Goal: Transaction & Acquisition: Purchase product/service

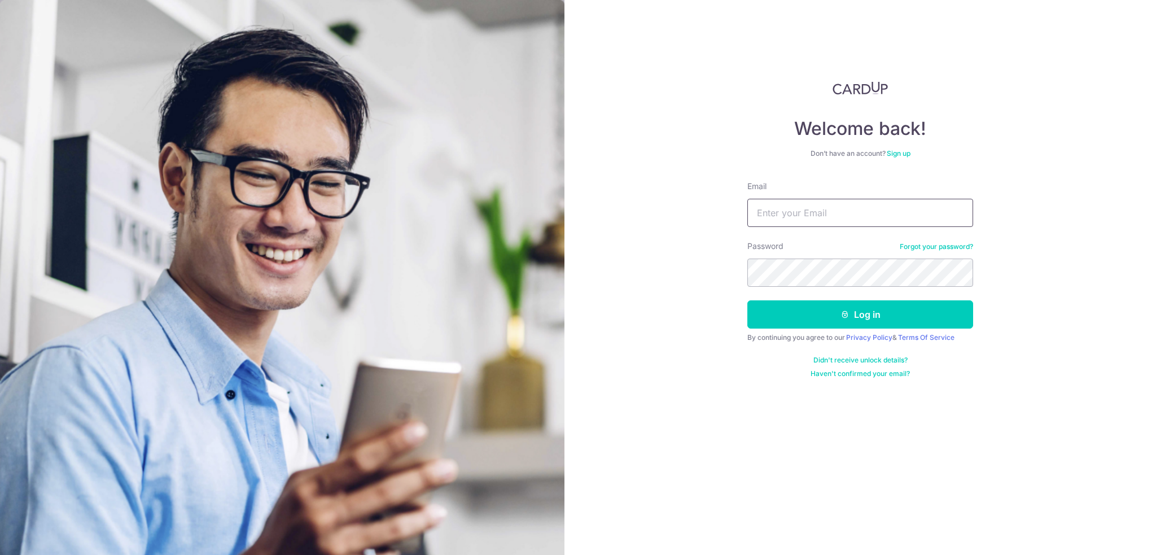
click at [833, 213] on input "Email" at bounding box center [860, 213] width 226 height 28
type input "[PERSON_NAME][EMAIL_ADDRESS][DOMAIN_NAME]"
click at [747, 300] on button "Log in" at bounding box center [860, 314] width 226 height 28
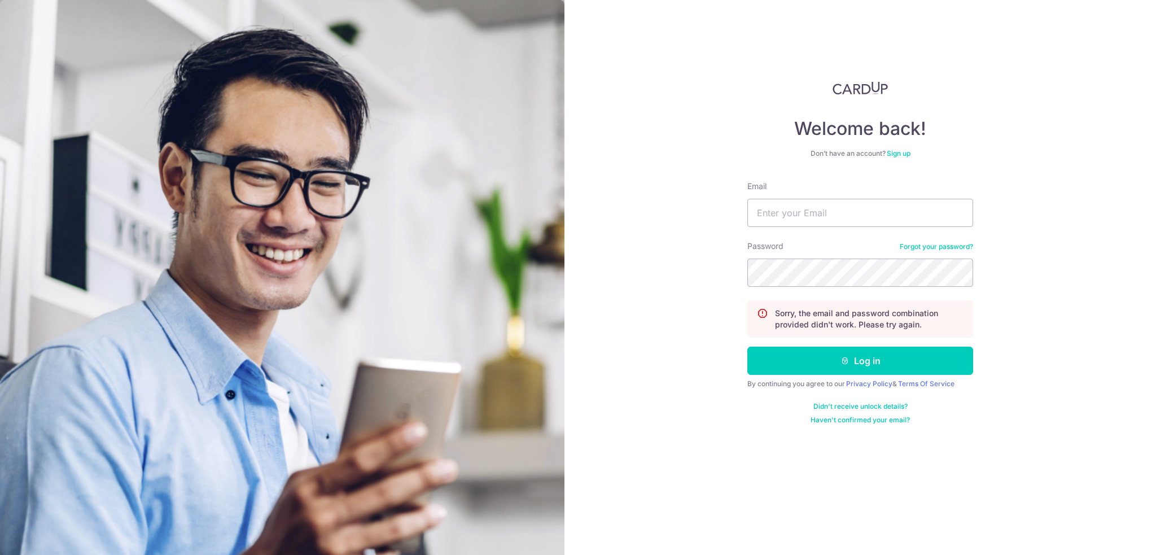
click at [953, 249] on link "Forgot your password?" at bounding box center [936, 246] width 73 height 9
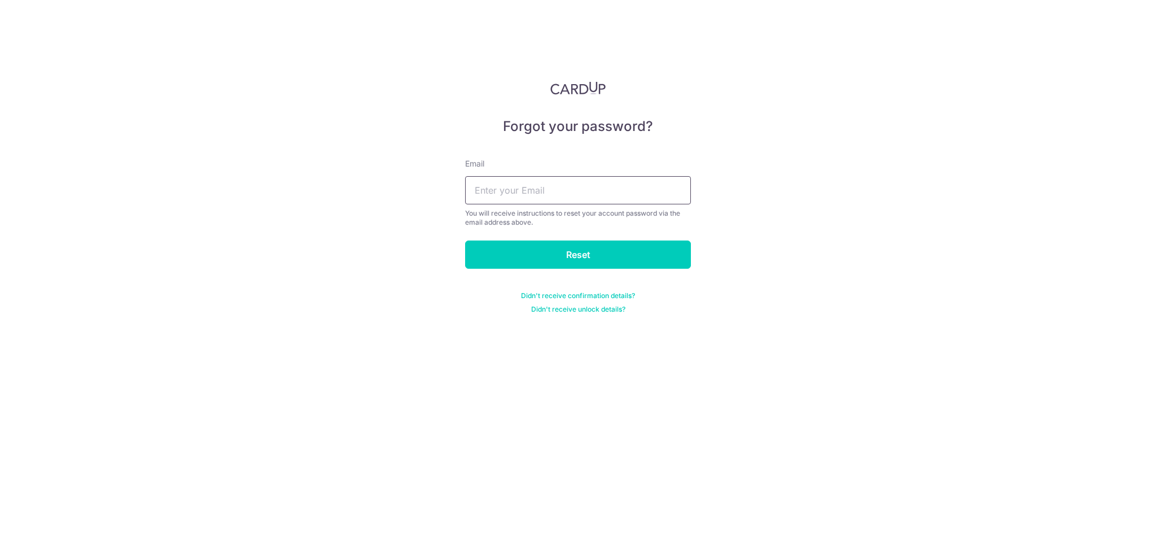
click at [558, 195] on input "text" at bounding box center [578, 190] width 226 height 28
type input "[PERSON_NAME][EMAIL_ADDRESS][DOMAIN_NAME]"
click at [570, 249] on input "Reset" at bounding box center [578, 254] width 226 height 28
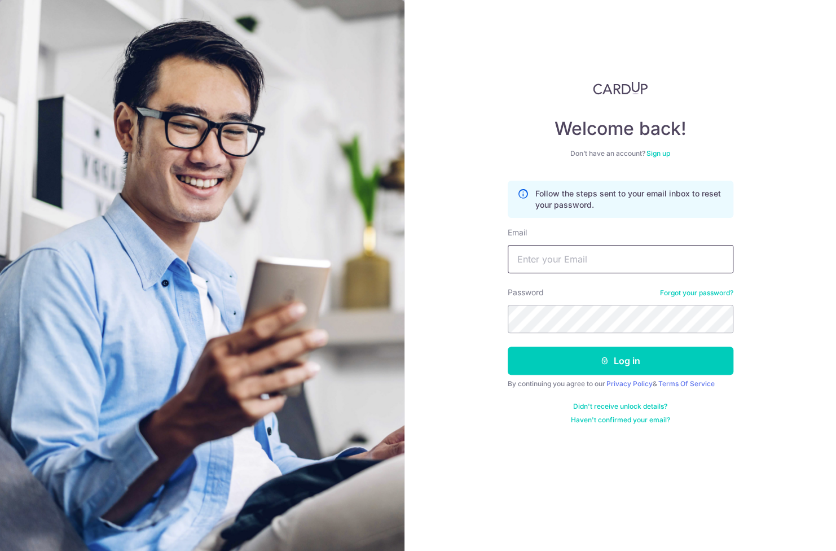
click at [600, 256] on input "Email" at bounding box center [621, 259] width 226 height 28
type input "edwin_tan@live.com.sg"
click at [508, 347] on button "Log in" at bounding box center [621, 361] width 226 height 28
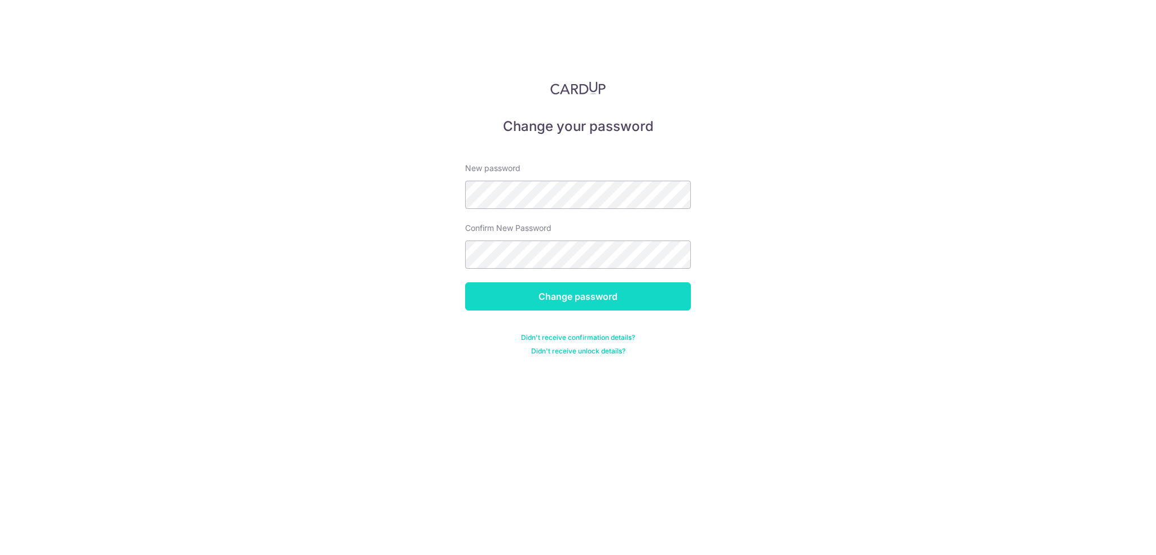
click at [624, 285] on input "Change password" at bounding box center [578, 296] width 226 height 28
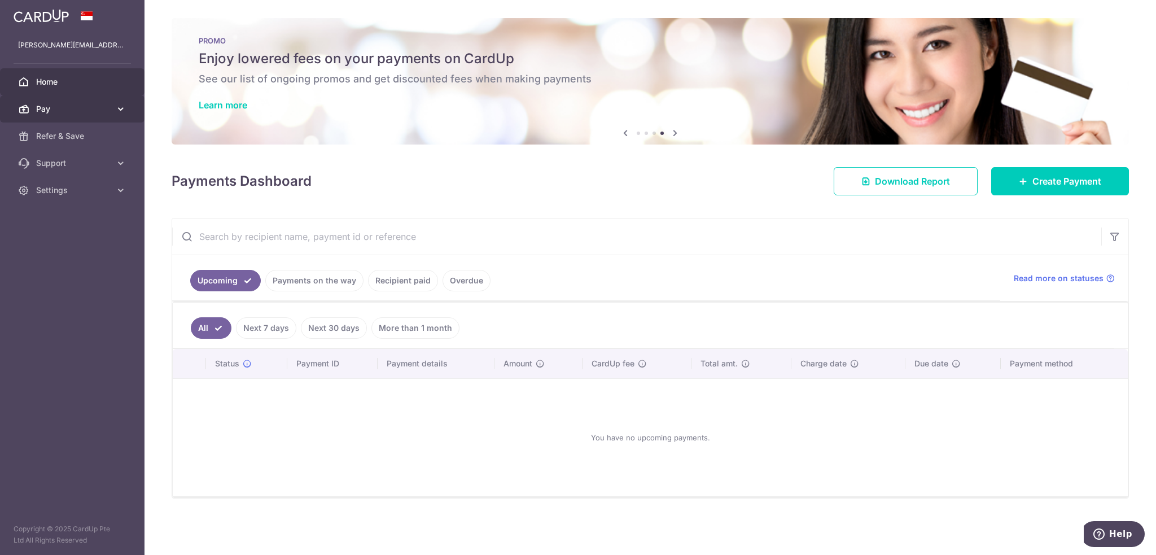
click at [115, 105] on link "Pay" at bounding box center [72, 108] width 144 height 27
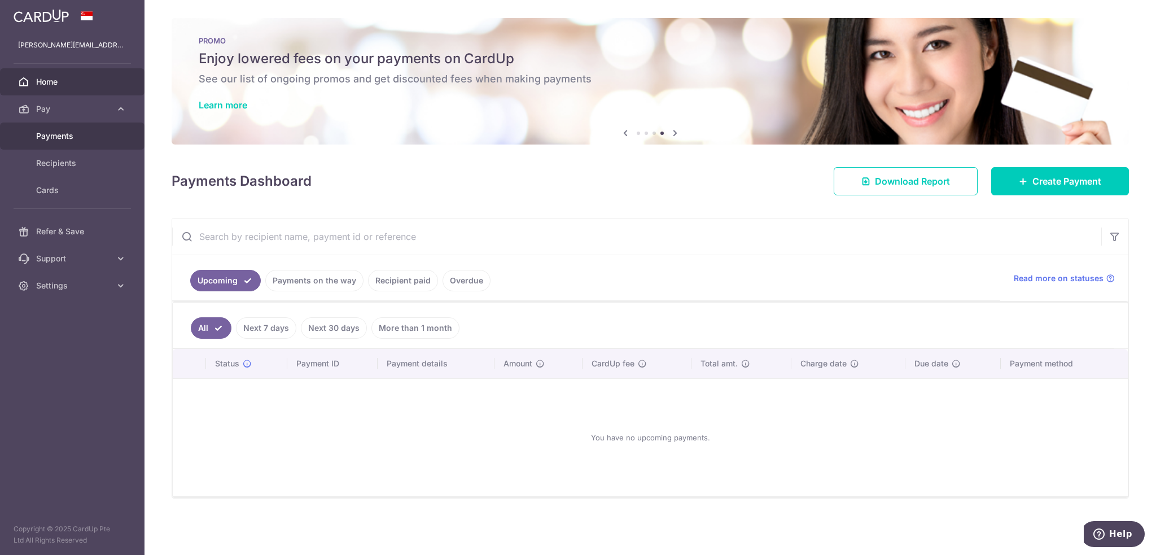
click at [96, 144] on link "Payments" at bounding box center [72, 135] width 144 height 27
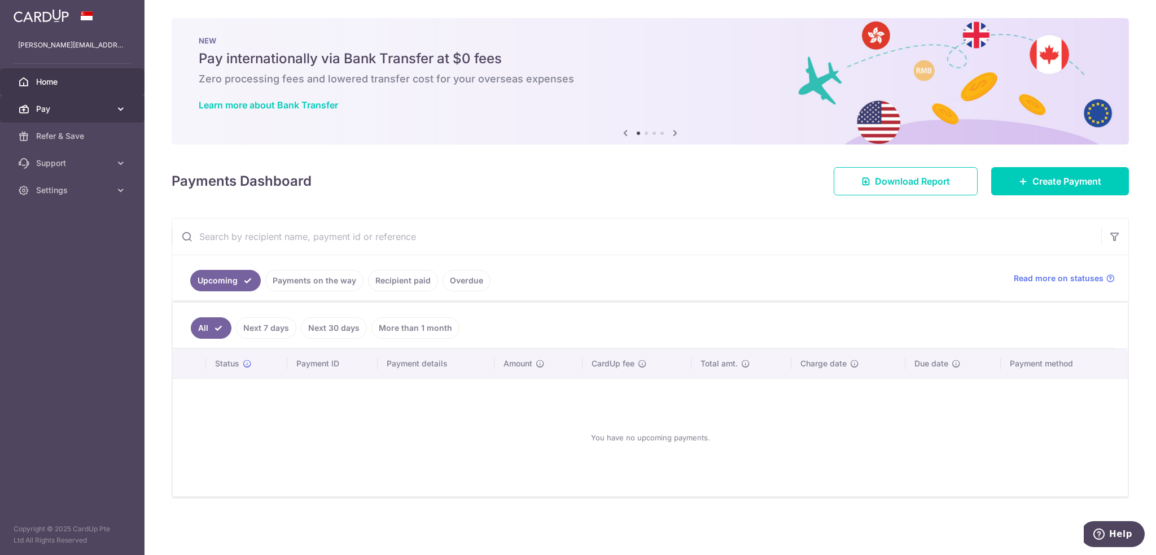
click at [113, 115] on link "Pay" at bounding box center [72, 108] width 144 height 27
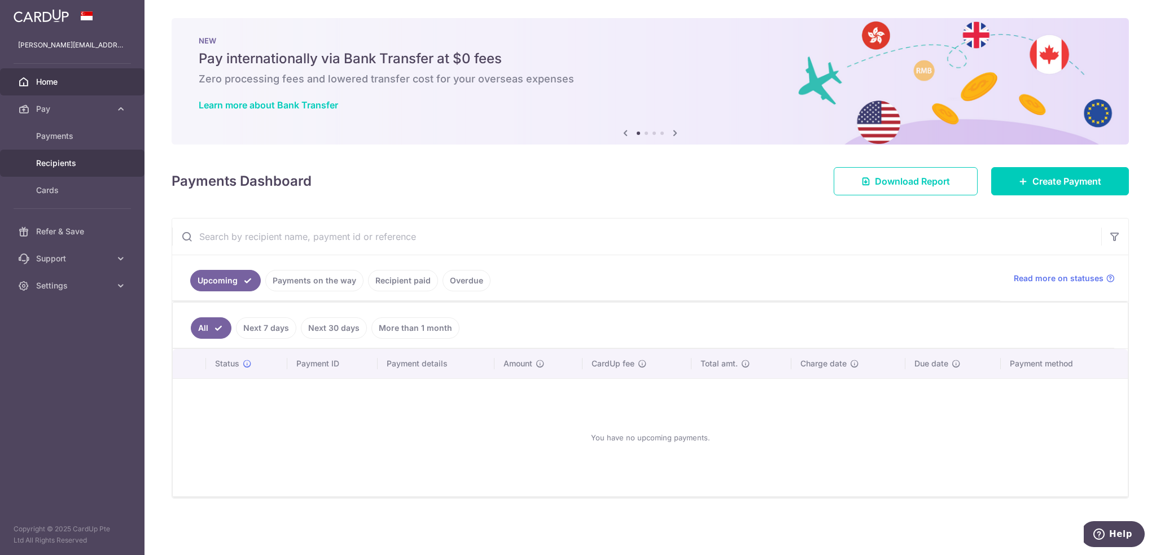
click at [79, 162] on span "Recipients" at bounding box center [73, 162] width 74 height 11
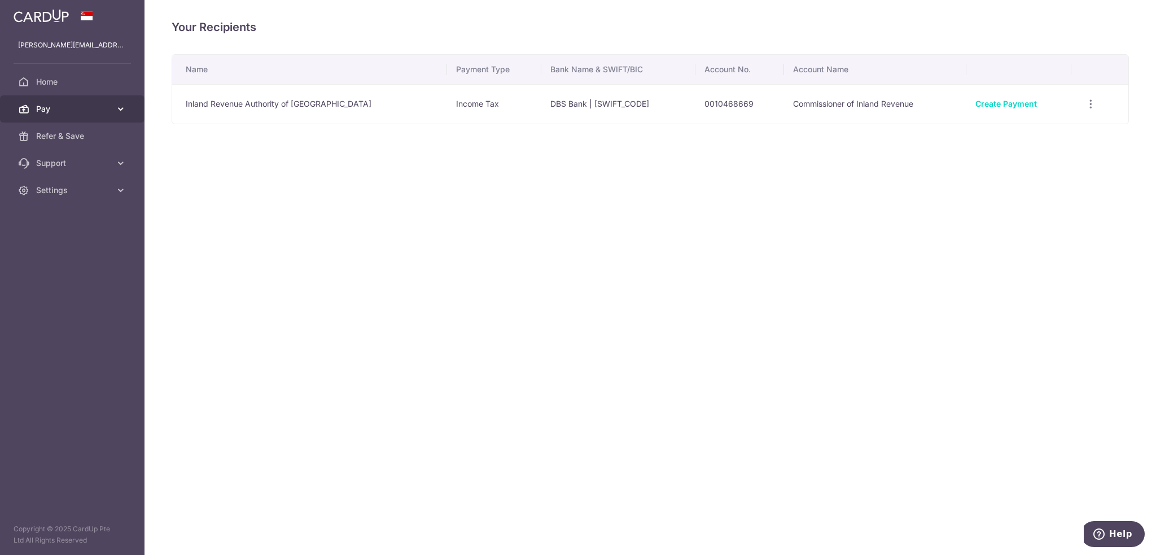
click at [106, 101] on link "Pay" at bounding box center [72, 108] width 144 height 27
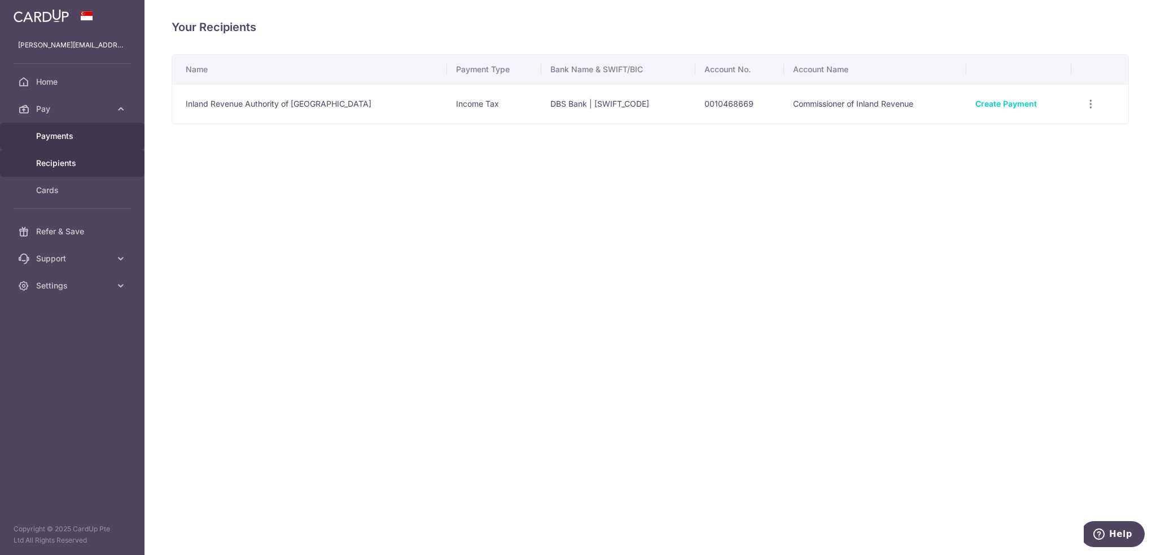
click at [70, 135] on span "Payments" at bounding box center [73, 135] width 74 height 11
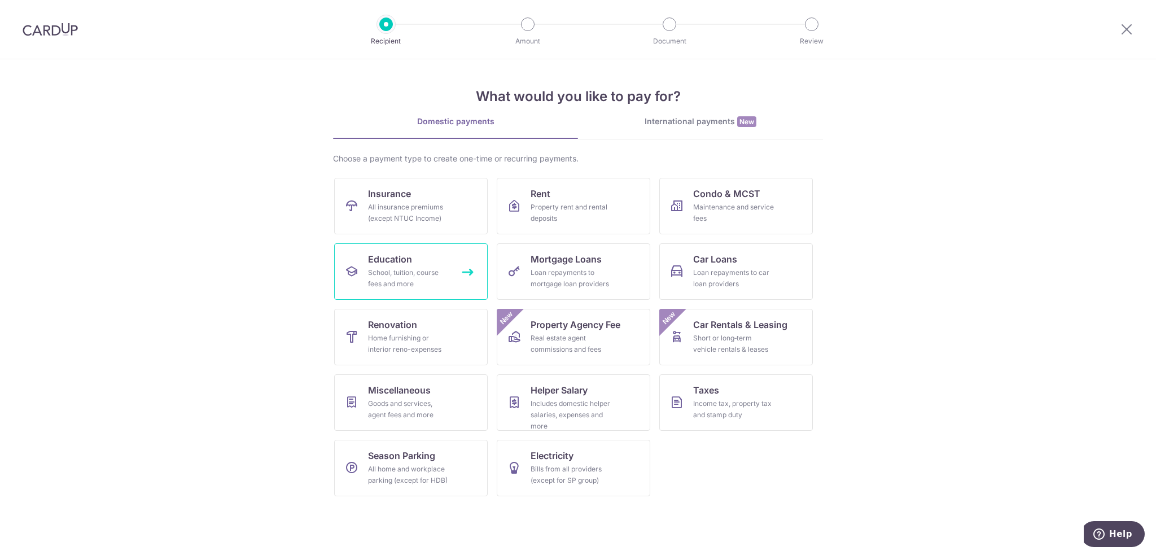
click at [434, 273] on div "School, tuition, course fees and more" at bounding box center [408, 278] width 81 height 23
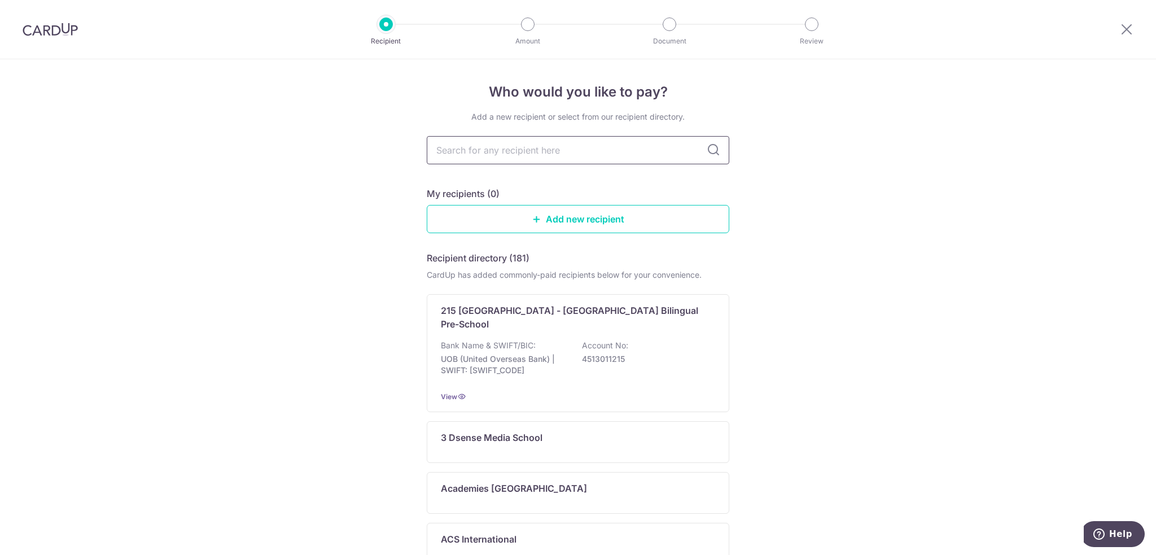
click at [549, 154] on input "text" at bounding box center [578, 150] width 302 height 28
type input "Mulberry"
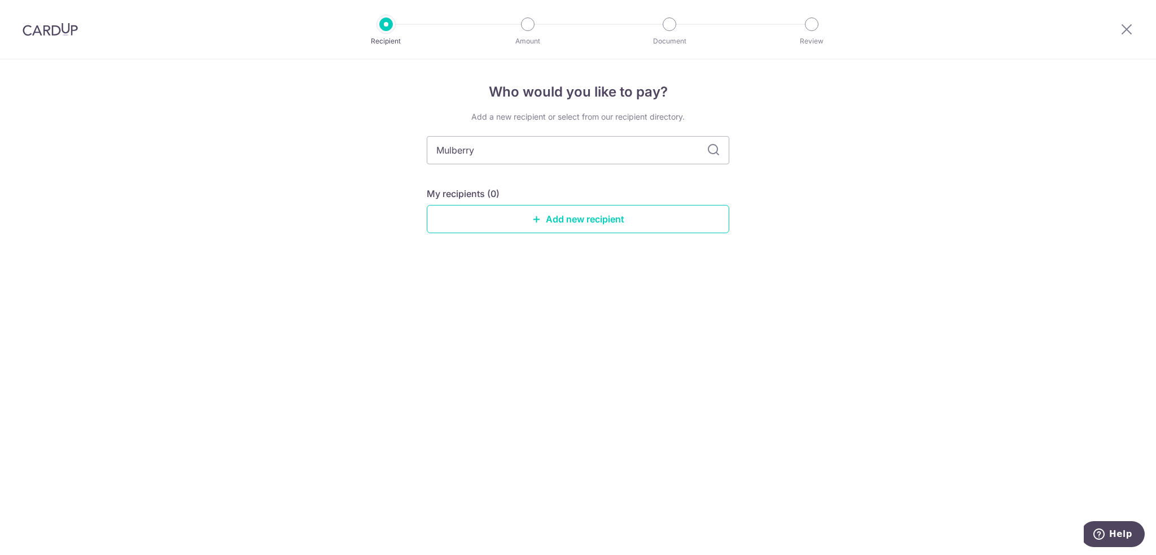
drag, startPoint x: 514, startPoint y: 157, endPoint x: 48, endPoint y: 168, distance: 466.2
click at [0, 171] on html "Recipient Amount Document Review Who would you like to pay? Add a new recipient…" at bounding box center [578, 277] width 1156 height 555
click at [534, 221] on icon at bounding box center [536, 218] width 9 height 9
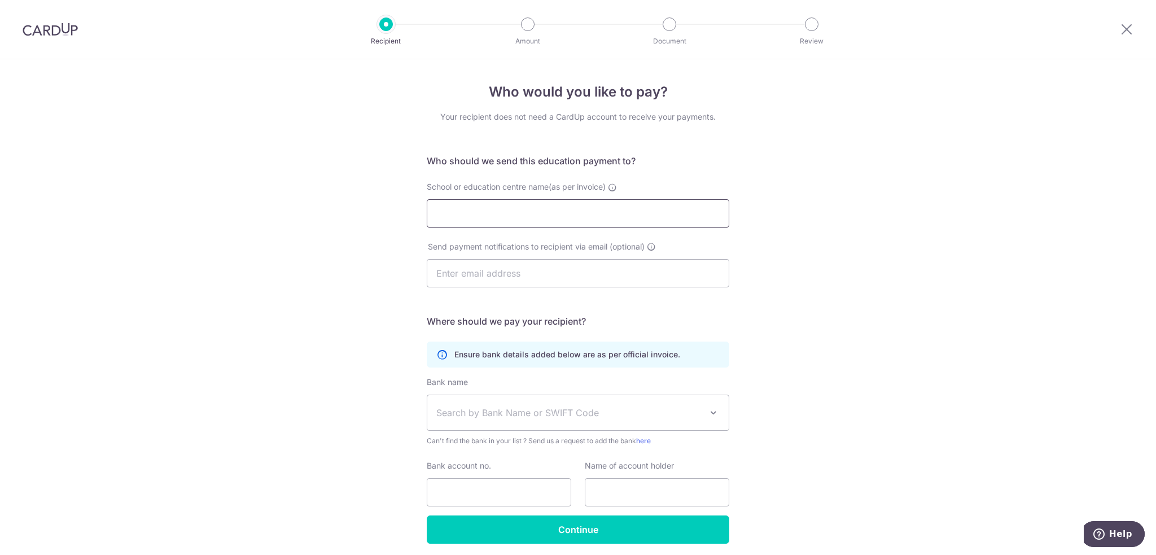
click at [459, 213] on input "School or education centre name(as per invoice)" at bounding box center [578, 213] width 302 height 28
type input "MULBERRY LEARNING CENTRE TAI SENG PTE. LTD."
drag, startPoint x: 886, startPoint y: 373, endPoint x: 782, endPoint y: 385, distance: 104.6
click at [887, 374] on div "Who would you like to pay? Your recipient does not need a CardUp account to rec…" at bounding box center [578, 327] width 1156 height 537
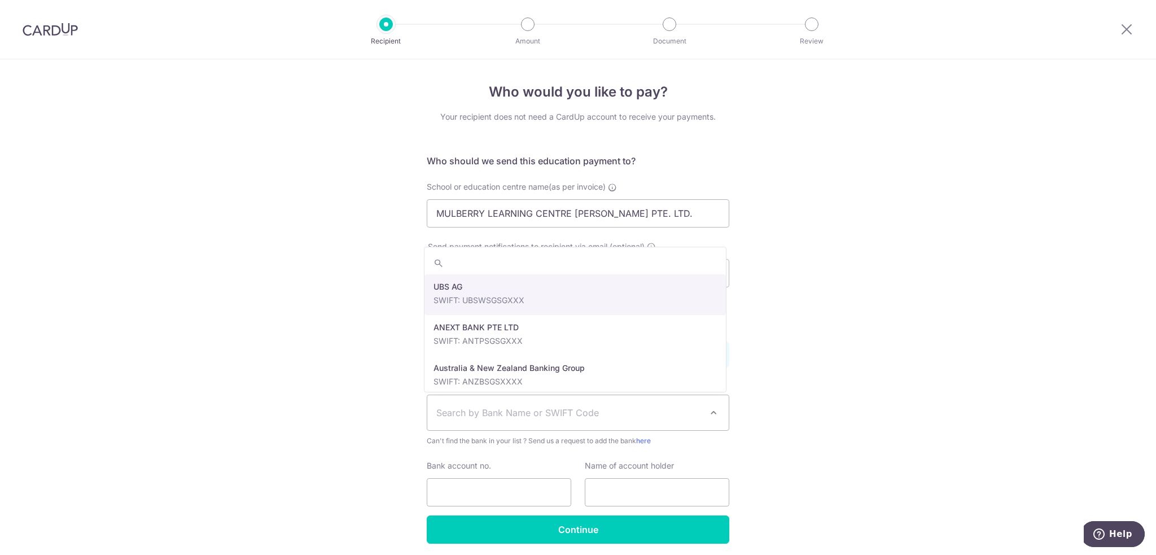
click at [648, 403] on span "Search by Bank Name or SWIFT Code" at bounding box center [577, 412] width 301 height 35
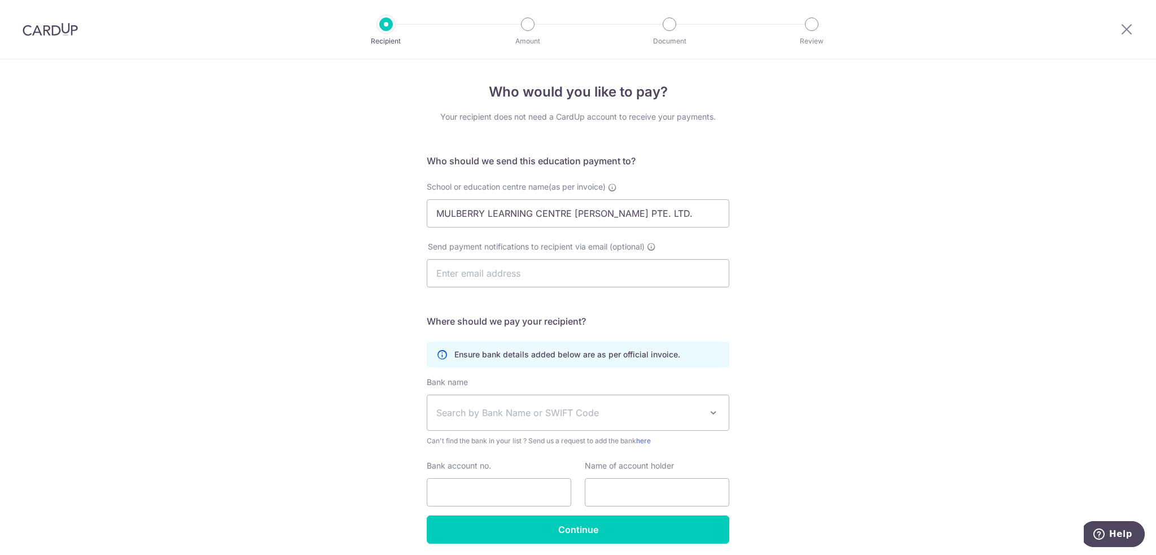
click at [610, 414] on span "Search by Bank Name or SWIFT Code" at bounding box center [568, 413] width 265 height 14
click at [587, 411] on span "Search by Bank Name or SWIFT Code" at bounding box center [568, 413] width 265 height 14
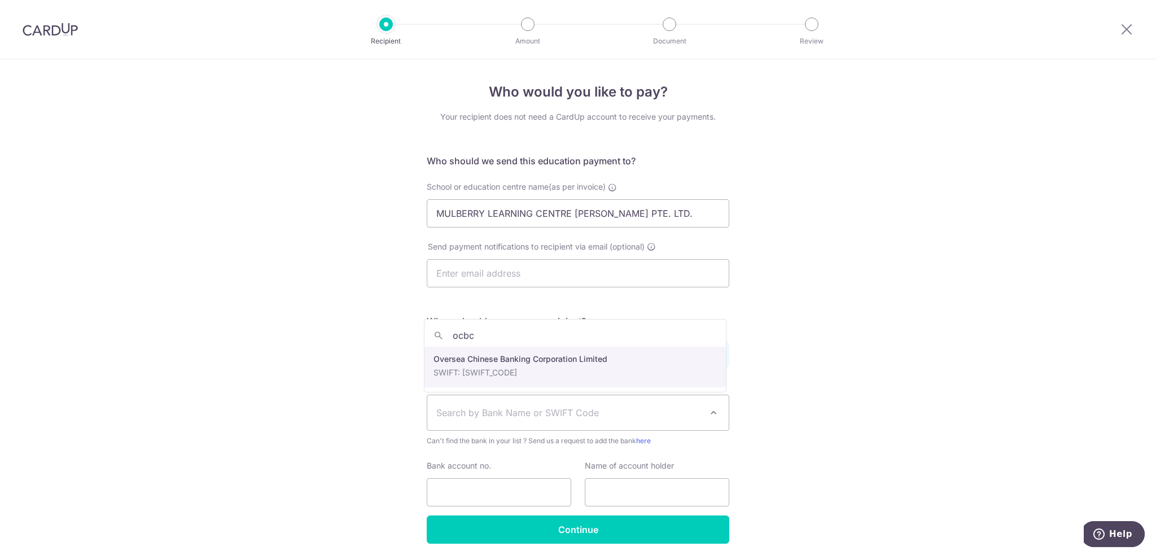
type input "ocbc"
select select "12"
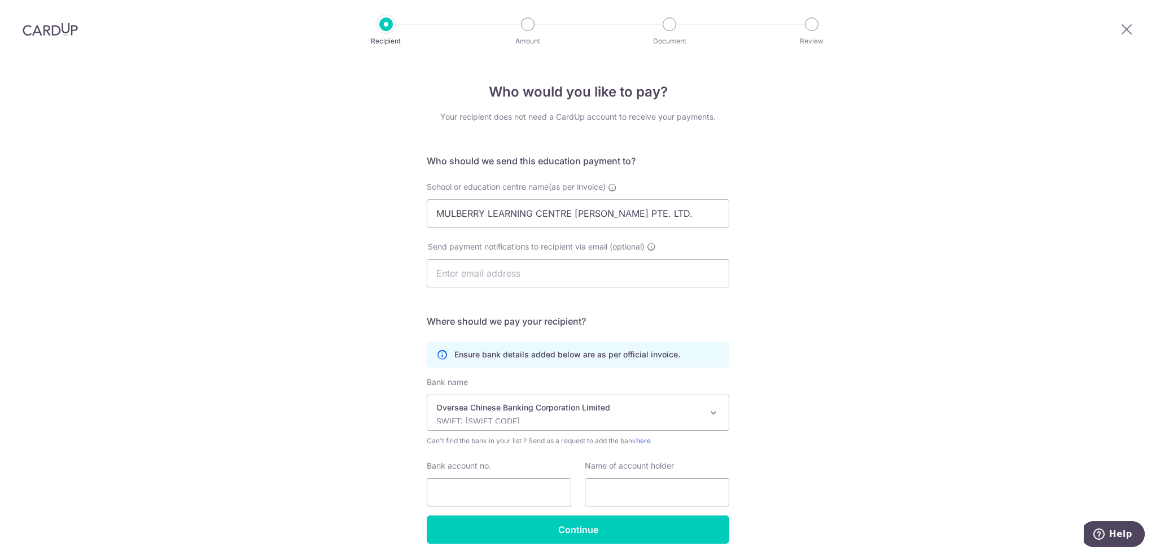
scroll to position [41, 0]
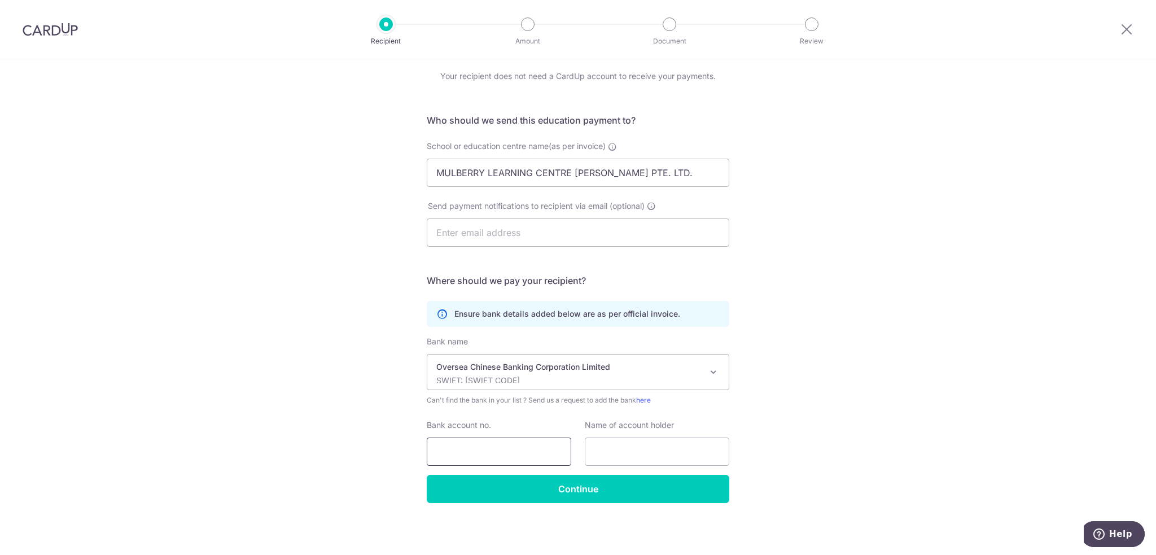
click at [517, 446] on input "Bank account no." at bounding box center [499, 451] width 144 height 28
click at [477, 444] on input "Bank account no." at bounding box center [499, 451] width 144 height 28
paste input "595354275001"
type input "595354275001"
click at [644, 462] on input "text" at bounding box center [657, 451] width 144 height 28
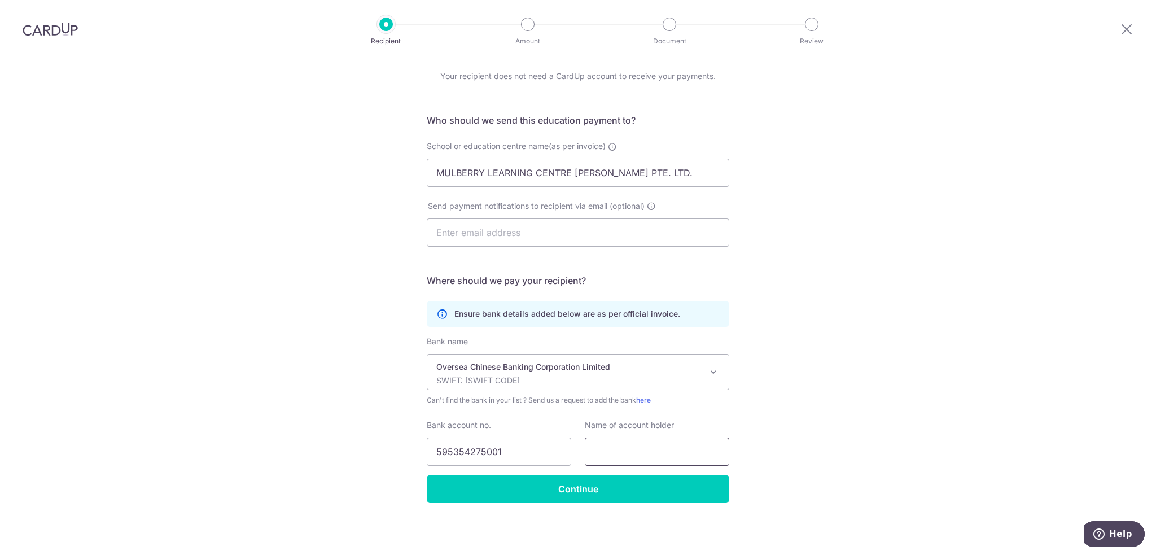
click at [664, 455] on input "text" at bounding box center [657, 451] width 144 height 28
paste input "Mulberry Learning Centre Tai Seng"
type input "Mulberry Learning Centre Tai Seng"
click at [838, 417] on div "Who would you like to pay? Your recipient does not need a CardUp account to rec…" at bounding box center [578, 287] width 1156 height 537
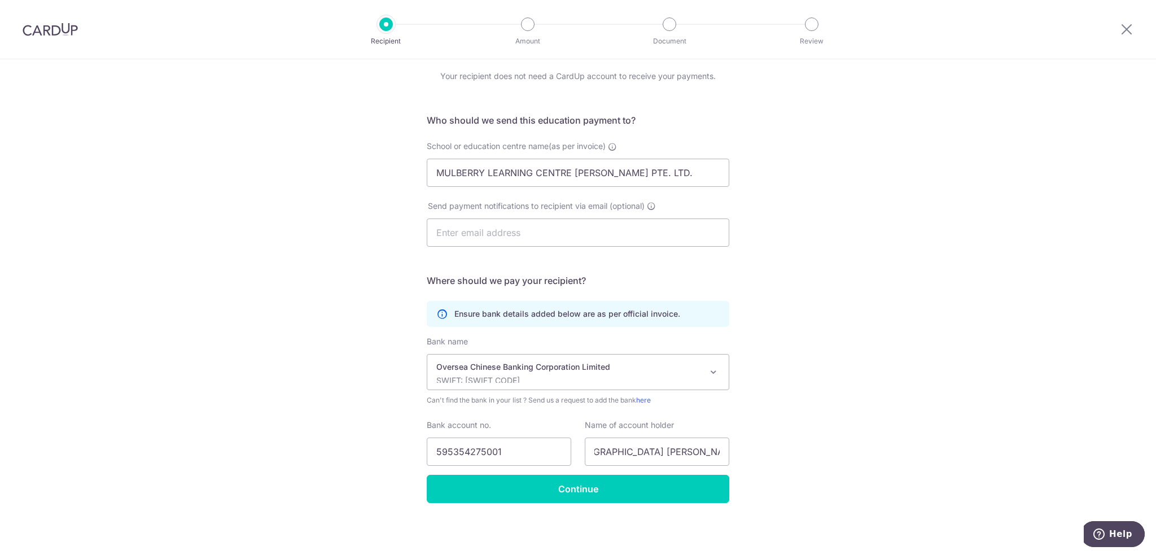
scroll to position [0, 0]
click at [602, 479] on input "Continue" at bounding box center [578, 489] width 302 height 28
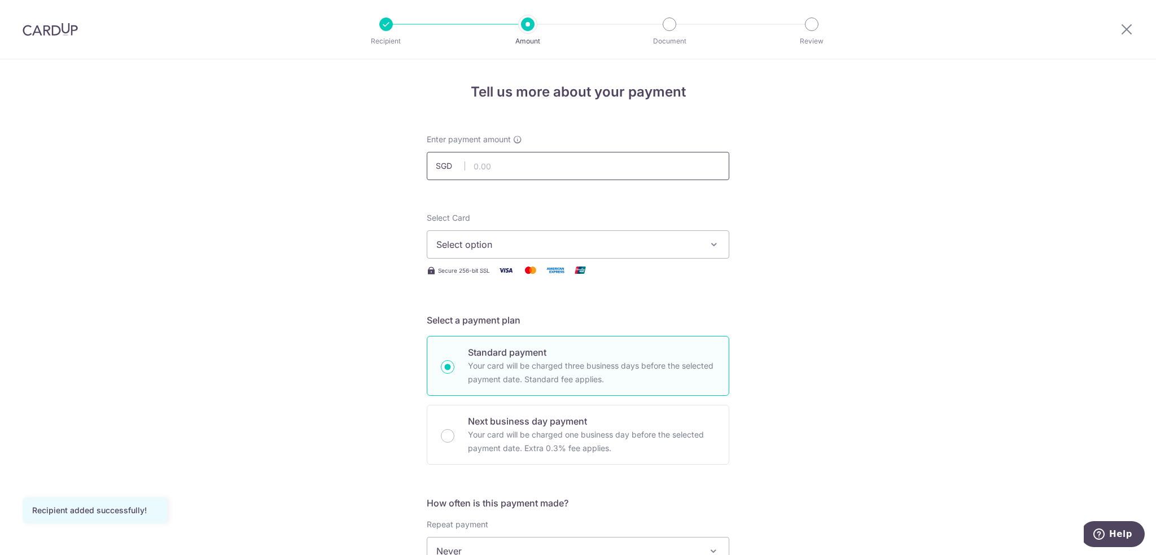
drag, startPoint x: 0, startPoint y: 0, endPoint x: 626, endPoint y: 169, distance: 648.3
click at [626, 169] on input "text" at bounding box center [578, 166] width 302 height 28
type input "2,672.50"
click at [624, 239] on span "Select option" at bounding box center [567, 245] width 263 height 14
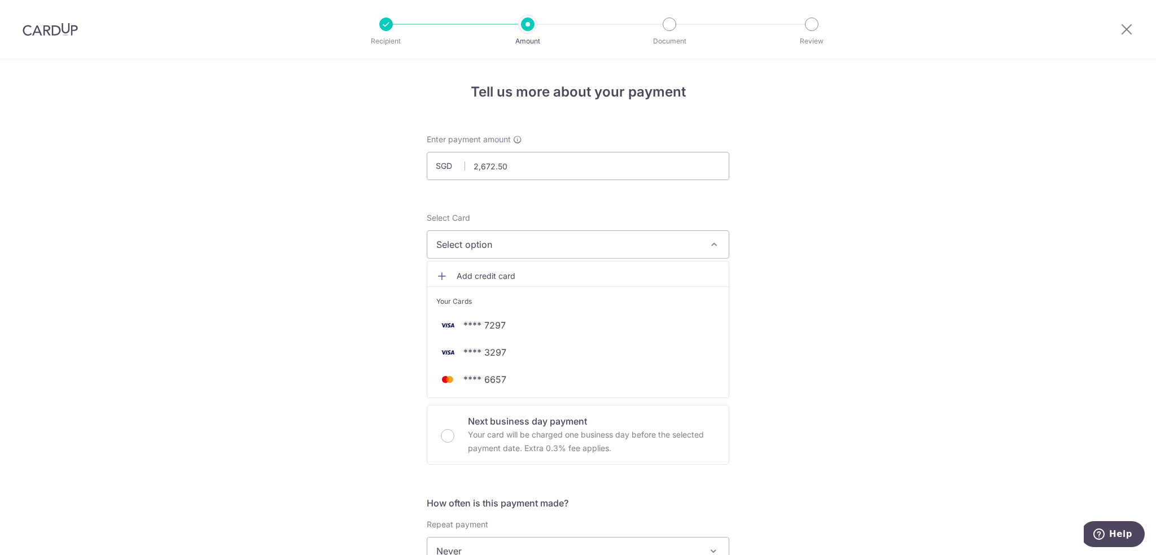
click at [587, 282] on link "Add credit card" at bounding box center [577, 276] width 301 height 20
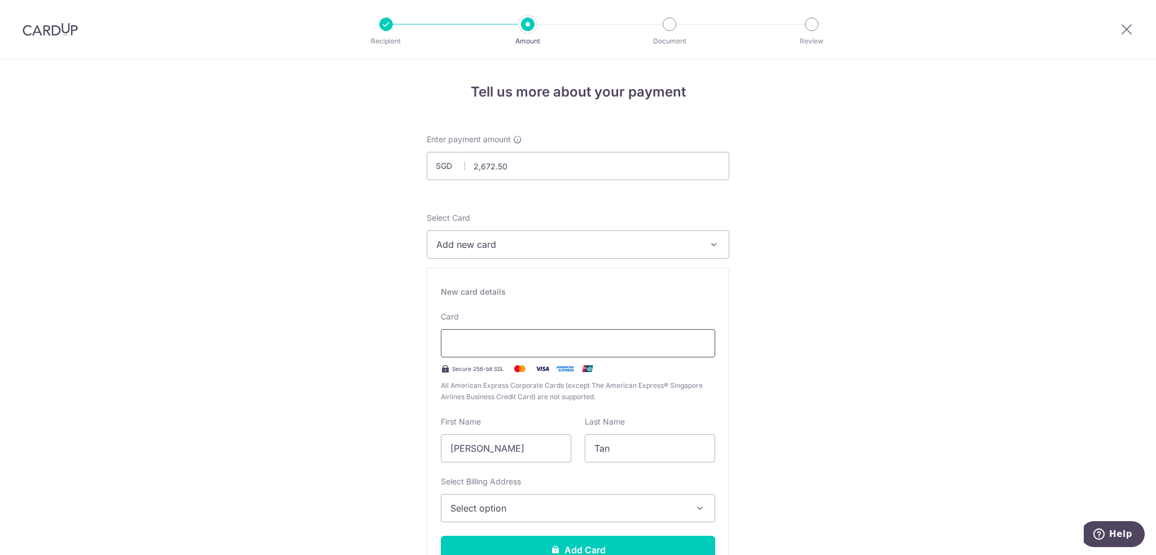
click at [497, 349] on div at bounding box center [578, 343] width 274 height 28
drag, startPoint x: 540, startPoint y: 452, endPoint x: 160, endPoint y: 469, distance: 380.2
type input "H C EDWIN"
type input "t"
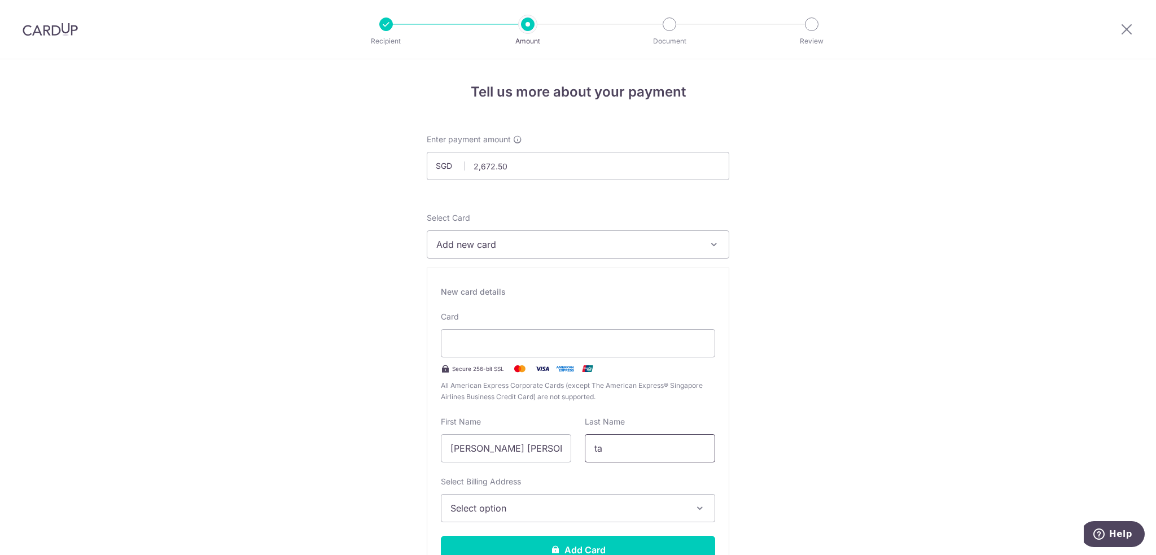
type input "t"
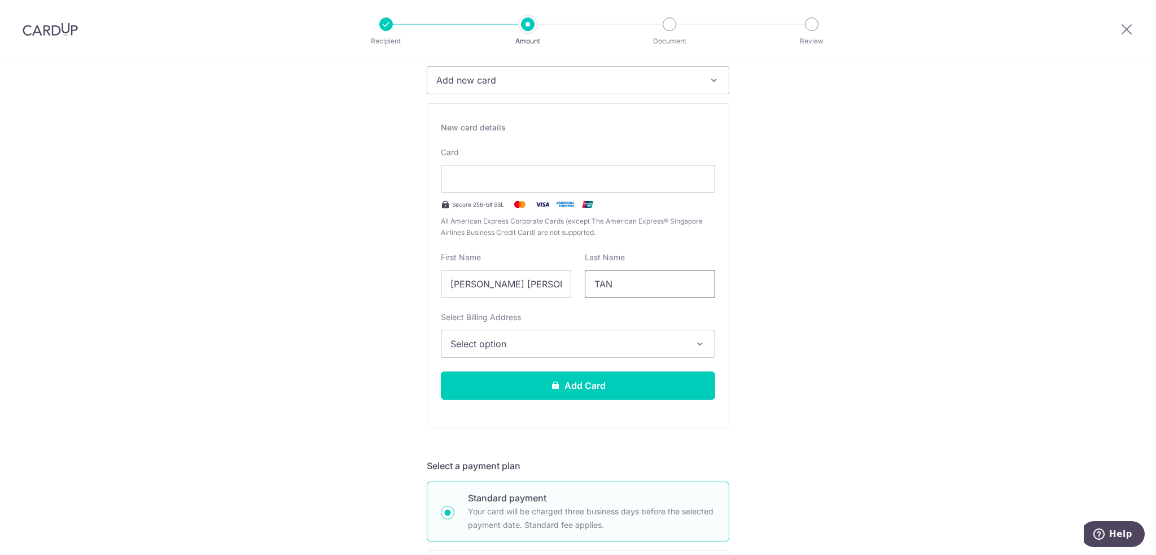
scroll to position [169, 0]
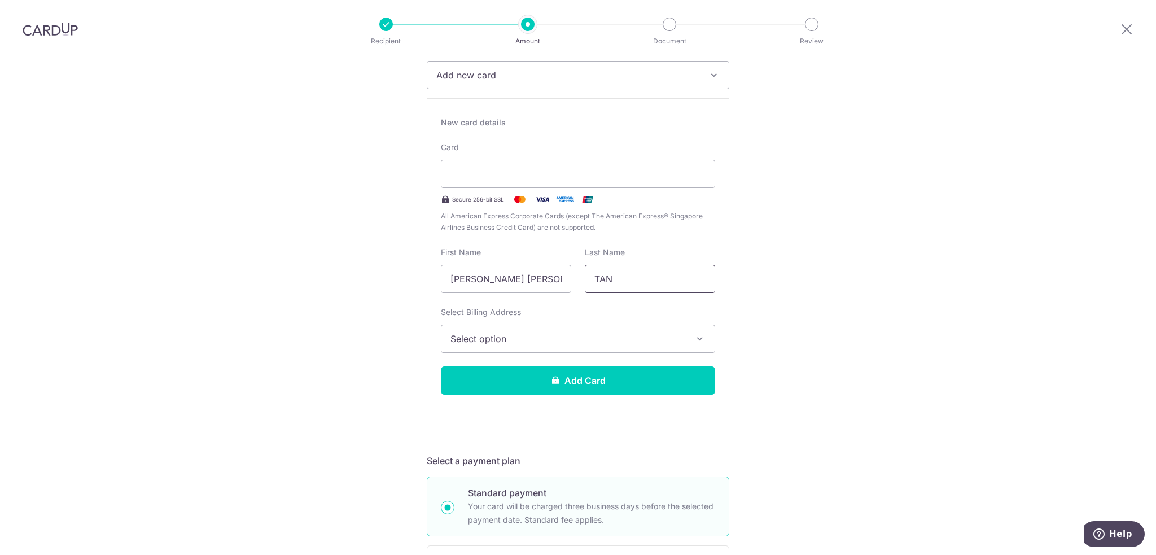
type input "TAN"
click at [600, 338] on span "Select option" at bounding box center [567, 339] width 235 height 14
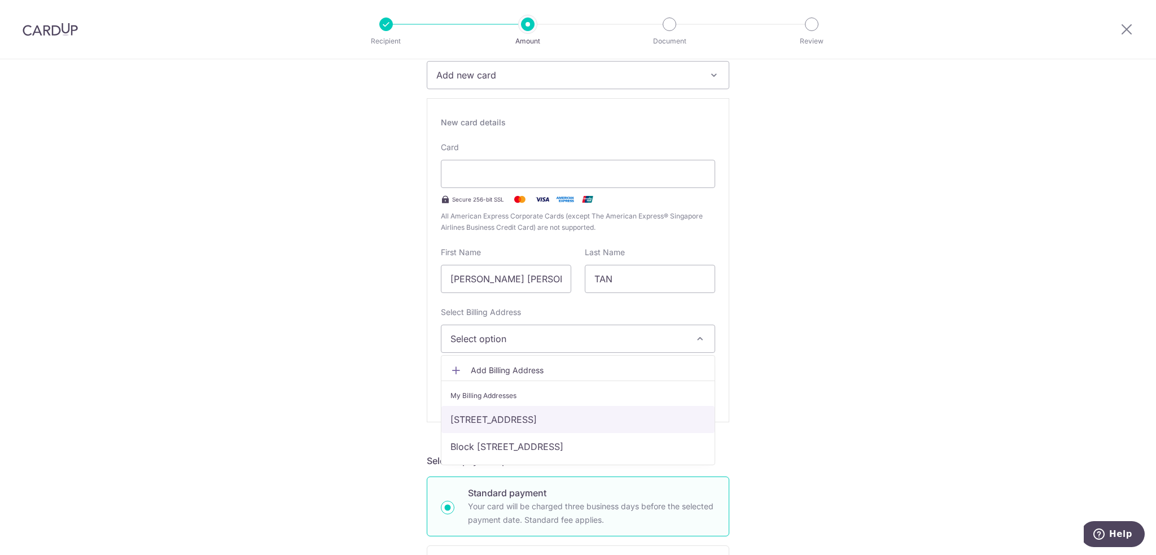
click at [619, 425] on link "[STREET_ADDRESS]" at bounding box center [577, 419] width 273 height 27
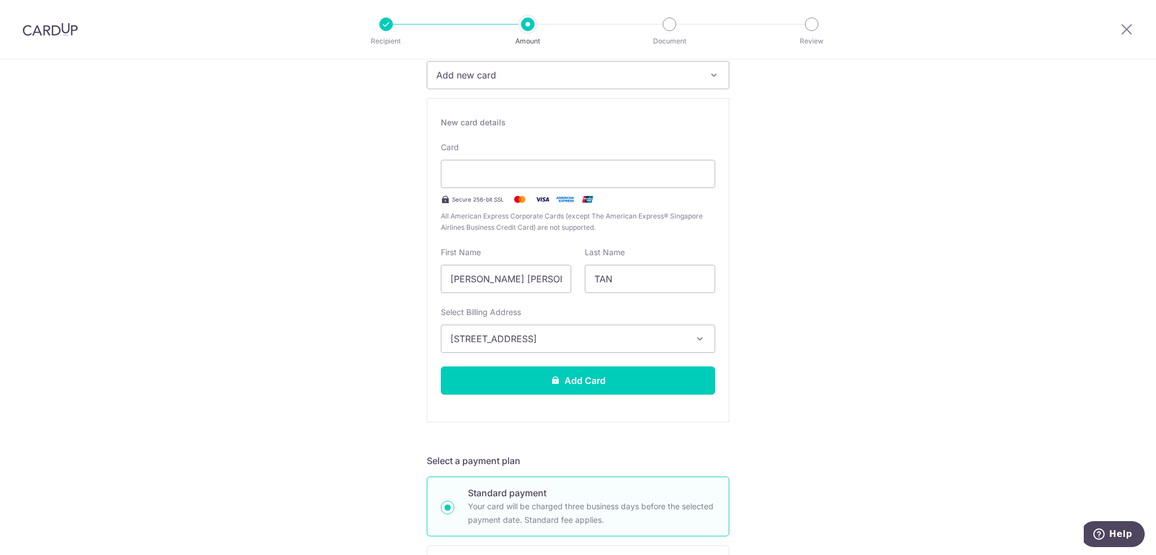
drag, startPoint x: 812, startPoint y: 403, endPoint x: 801, endPoint y: 402, distance: 10.9
click at [812, 403] on div "Tell us more about your payment Enter payment amount SGD 2,672.50 2672.50 Recip…" at bounding box center [578, 555] width 1156 height 1331
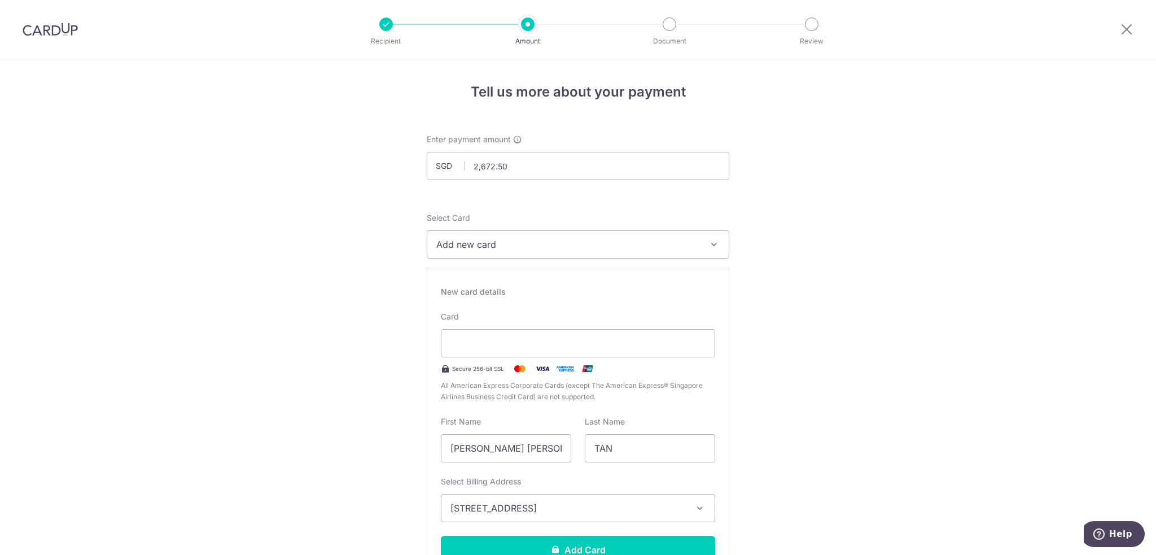
scroll to position [226, 0]
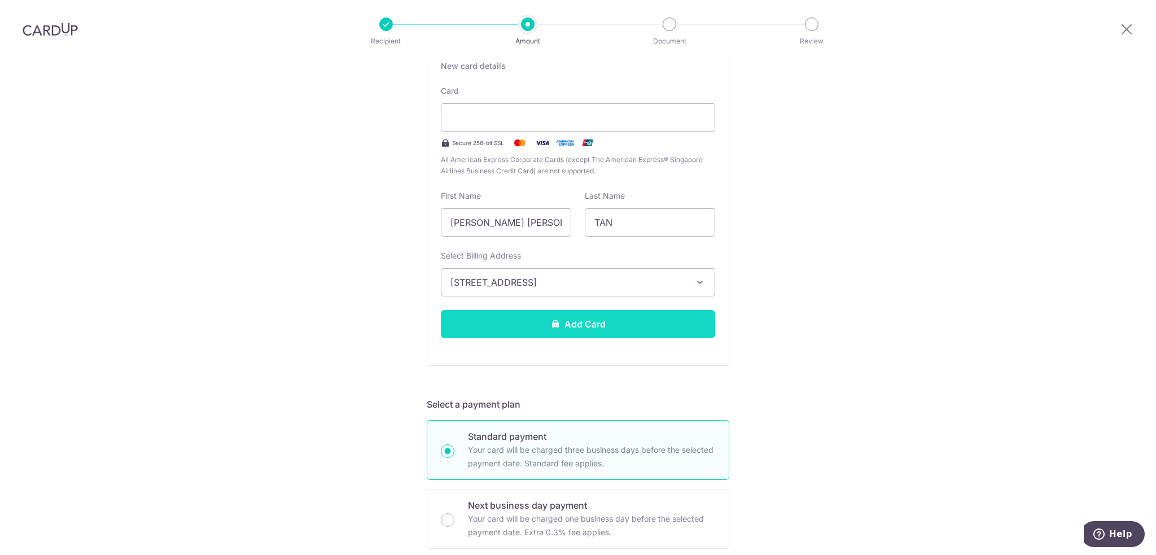
click at [668, 317] on button "Add Card" at bounding box center [578, 324] width 274 height 28
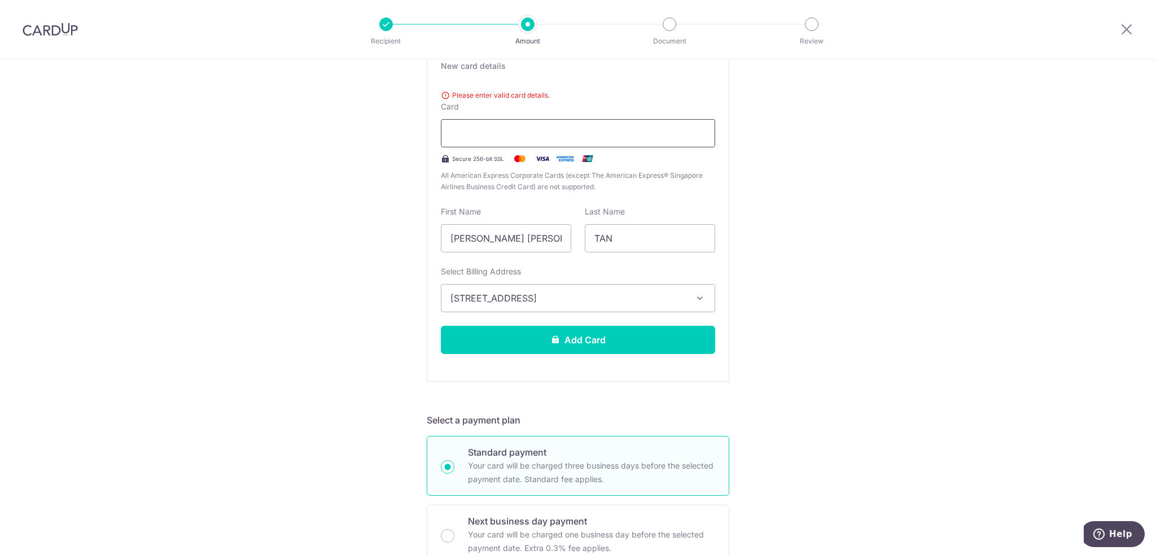
click at [637, 140] on div at bounding box center [578, 133] width 274 height 28
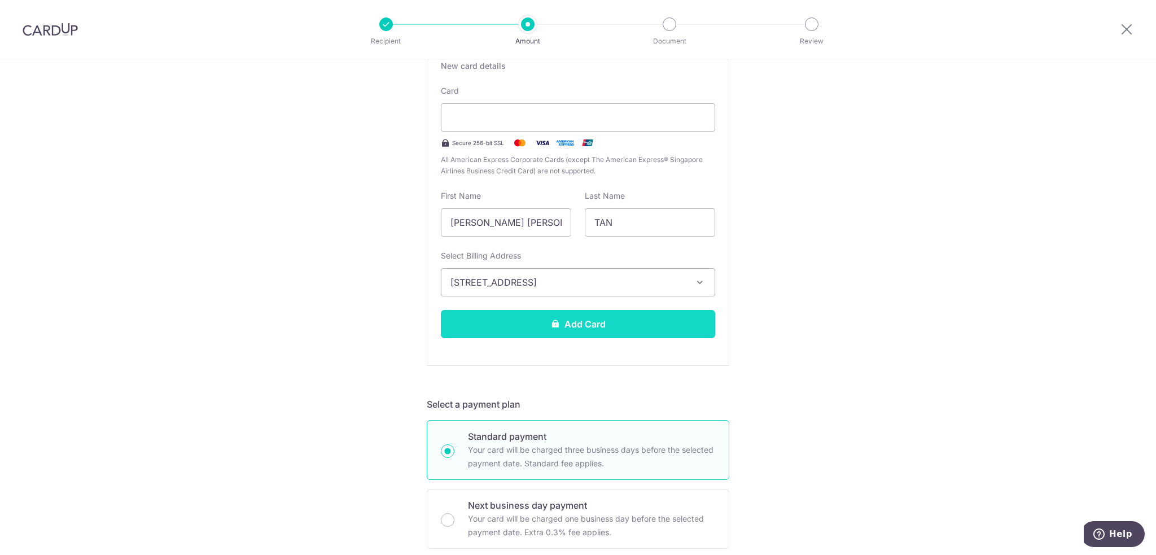
click at [611, 313] on button "Add Card" at bounding box center [578, 324] width 274 height 28
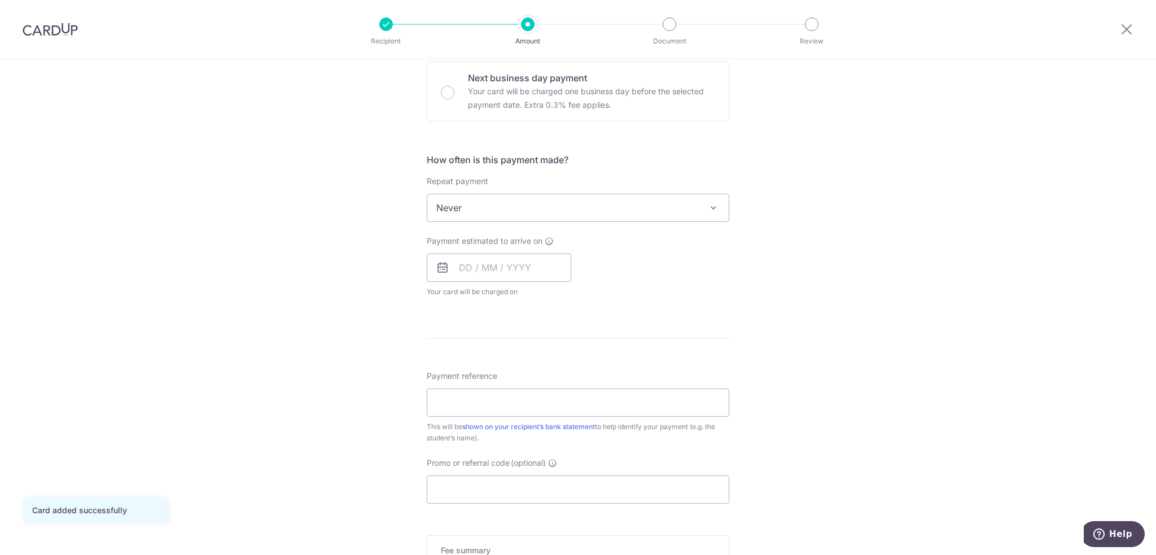
scroll to position [451, 0]
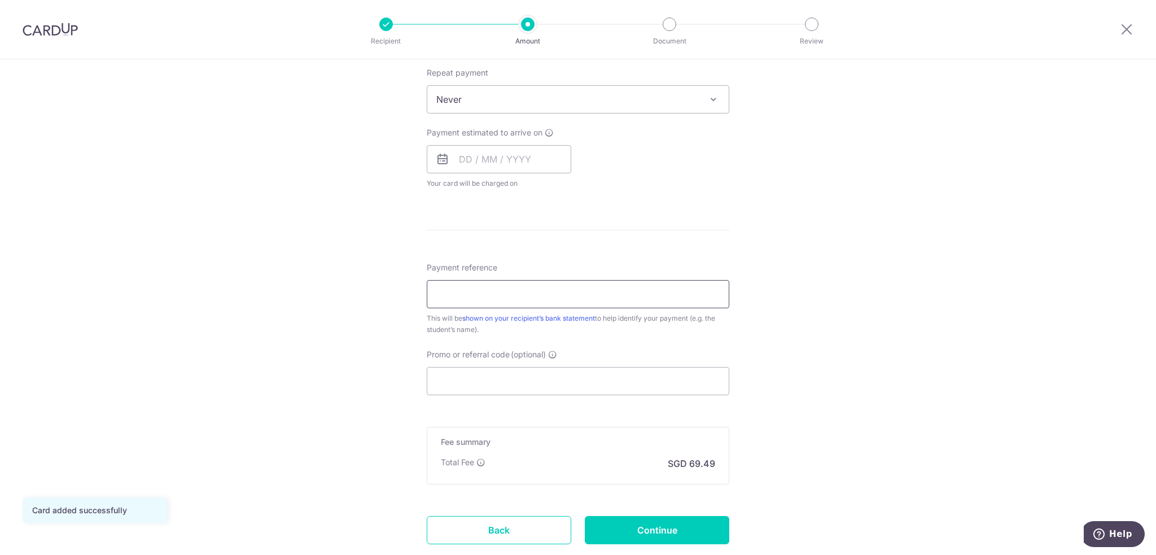
click at [517, 291] on input "Payment reference" at bounding box center [578, 294] width 302 height 28
click at [514, 291] on input "Payment reference" at bounding box center [578, 294] width 302 height 28
paste input "[PERSON_NAME] [PERSON_NAME] (T2433654E)"
type input "[PERSON_NAME] [PERSON_NAME] (T2433654E)"
click at [515, 394] on input "Promo or referral code (optional)" at bounding box center [578, 381] width 302 height 28
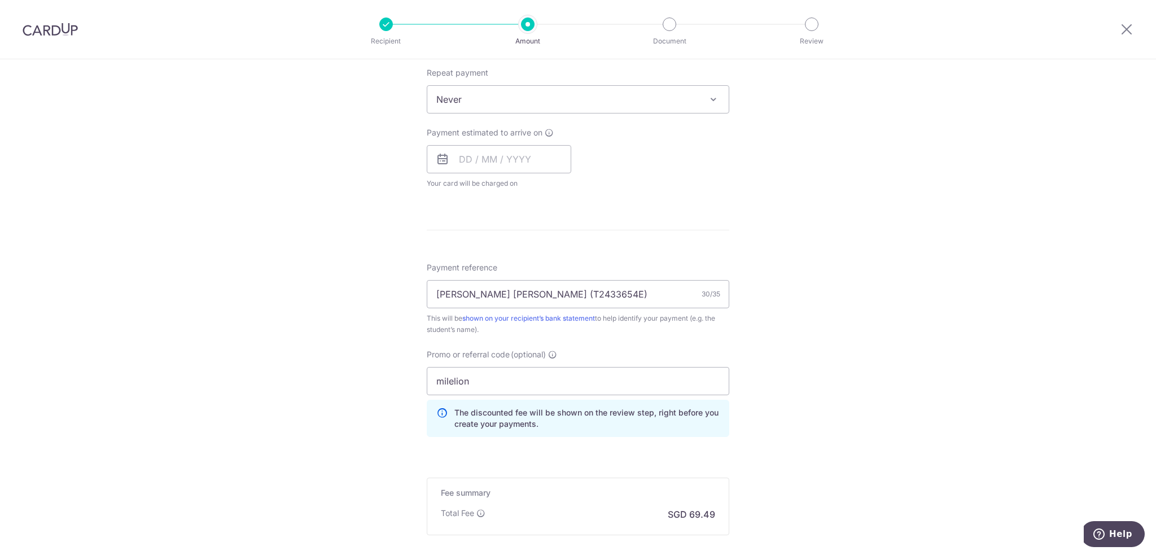
click at [398, 429] on div "Tell us more about your payment Enter payment amount SGD 2,672.50 2672.50 Card …" at bounding box center [578, 144] width 1156 height 1072
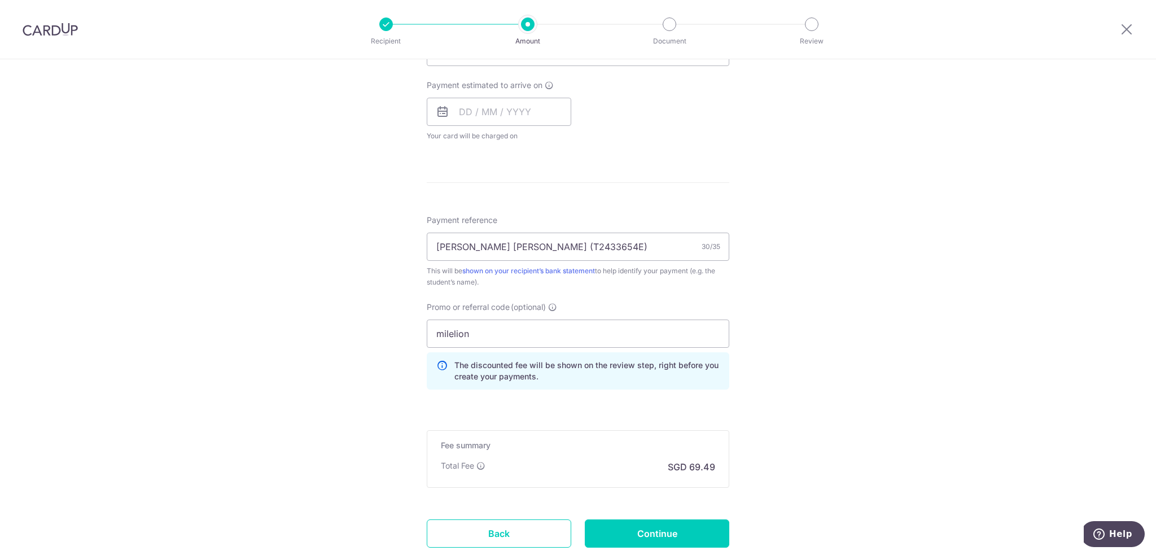
scroll to position [564, 0]
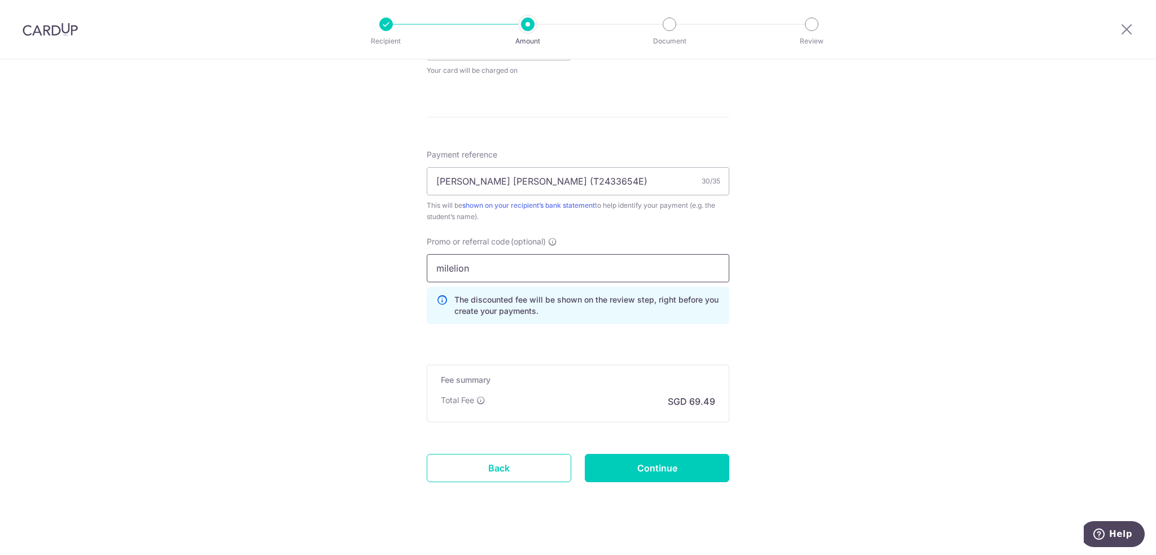
drag, startPoint x: 483, startPoint y: 271, endPoint x: 98, endPoint y: 247, distance: 386.2
click at [98, 248] on div "Tell us more about your payment Enter payment amount SGD 2,672.50 2672.50 Card …" at bounding box center [578, 31] width 1156 height 1072
type input "MILELION"
click at [67, 236] on div "Tell us more about your payment Enter payment amount SGD 2,672.50 2672.50 Card …" at bounding box center [578, 31] width 1156 height 1072
click at [284, 376] on div "Tell us more about your payment Enter payment amount SGD 2,672.50 2672.50 Card …" at bounding box center [578, 31] width 1156 height 1072
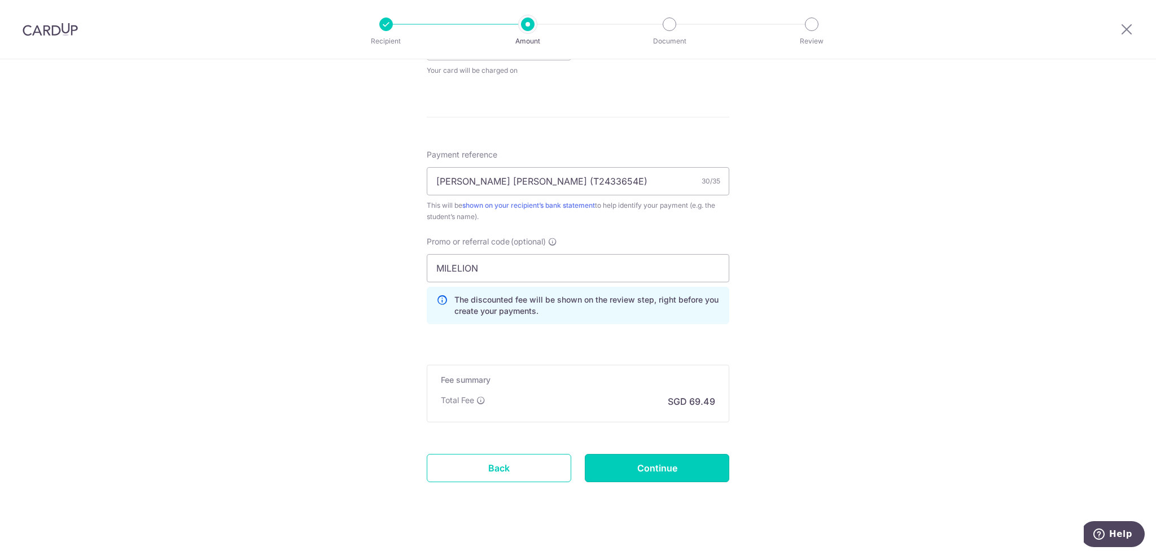
click at [659, 464] on input "Continue" at bounding box center [657, 468] width 144 height 28
type input "Create Schedule"
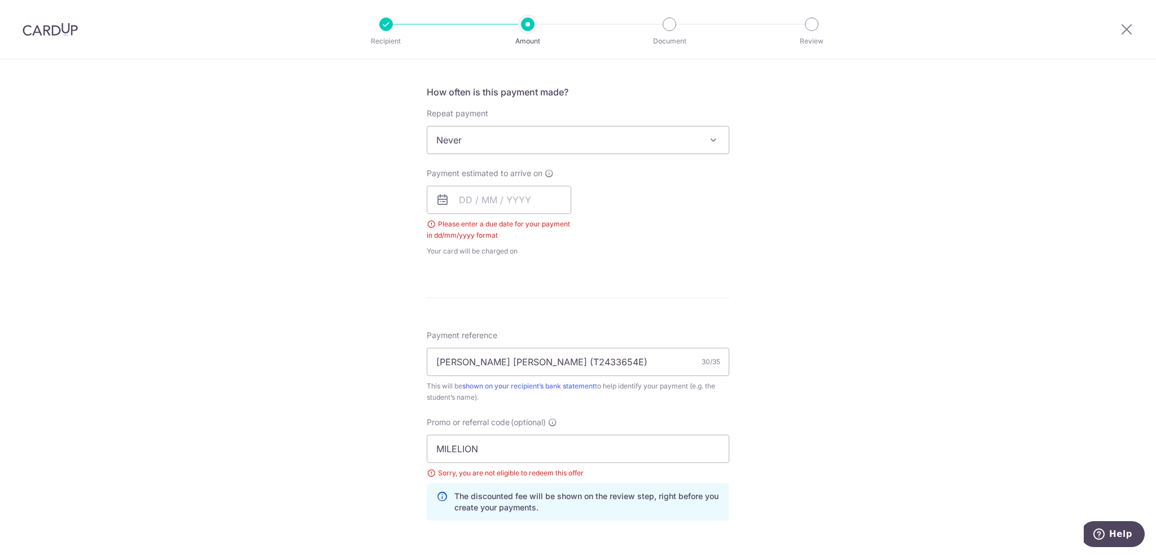
scroll to position [400, 0]
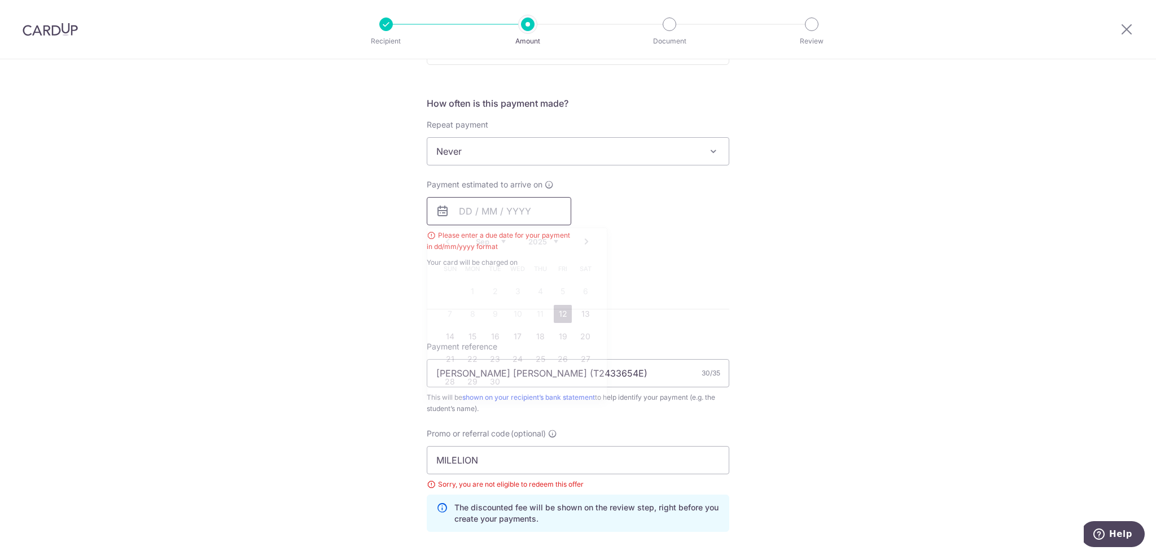
click at [457, 209] on input "text" at bounding box center [499, 211] width 144 height 28
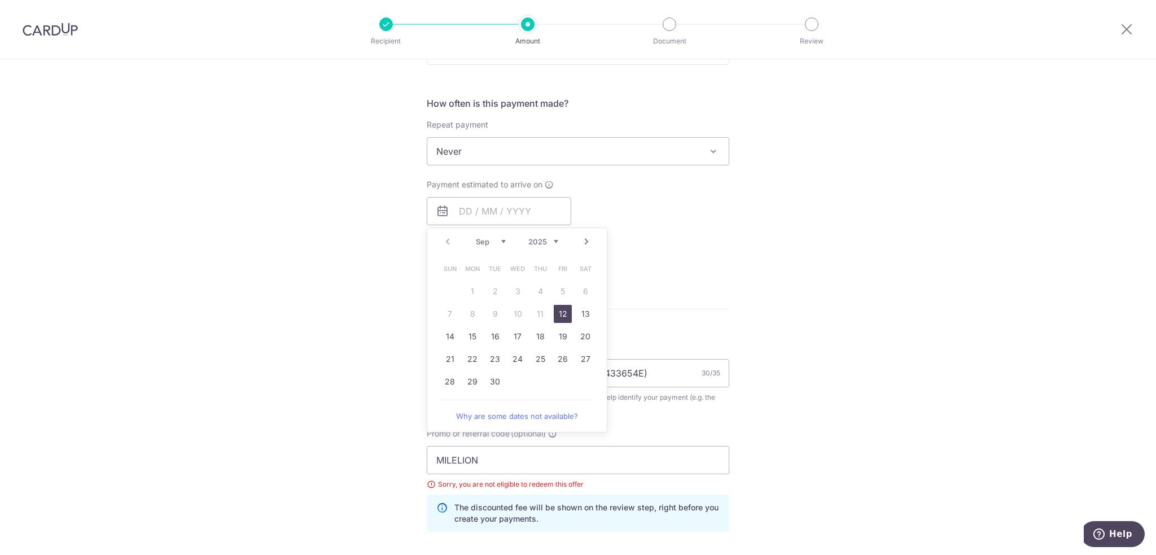
drag, startPoint x: 557, startPoint y: 315, endPoint x: 634, endPoint y: 271, distance: 89.2
click at [557, 315] on link "12" at bounding box center [563, 314] width 18 height 18
type input "[DATE]"
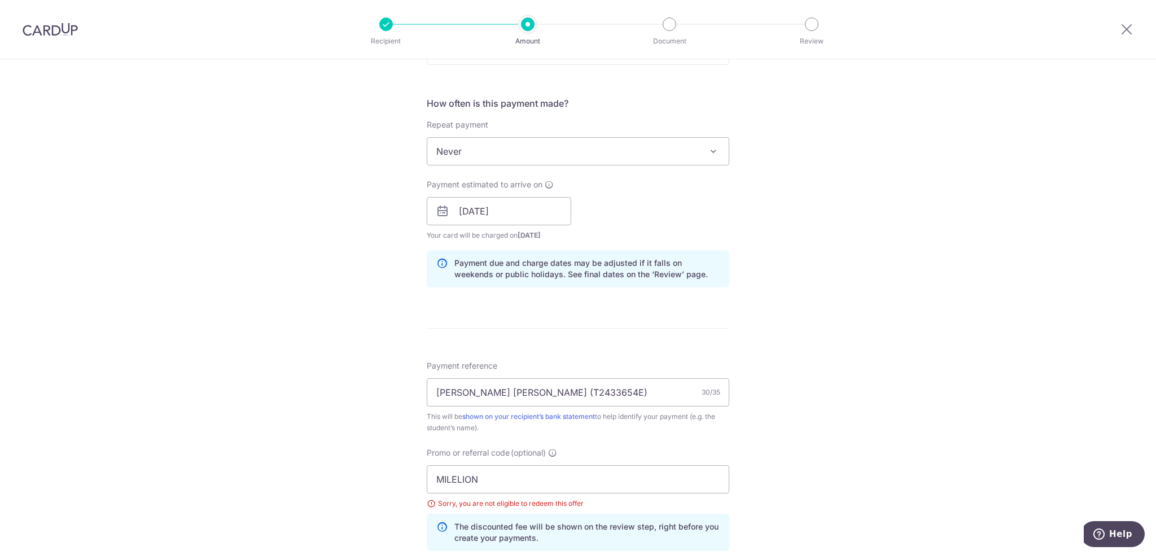
click at [738, 229] on div "Tell us more about your payment Enter payment amount SGD 2,672.50 2672.50 Selec…" at bounding box center [578, 227] width 1156 height 1134
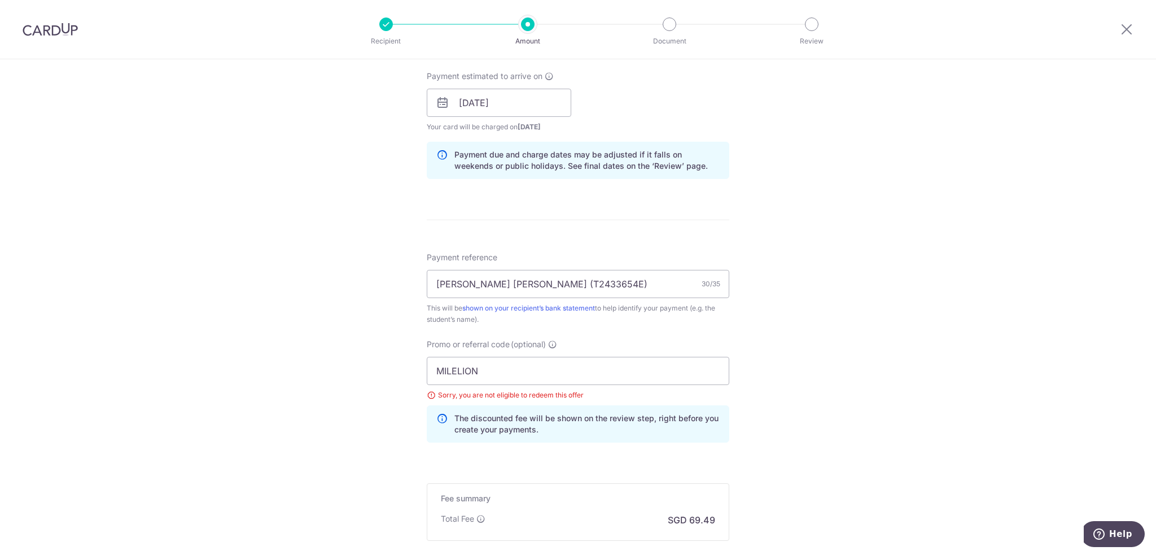
scroll to position [625, 0]
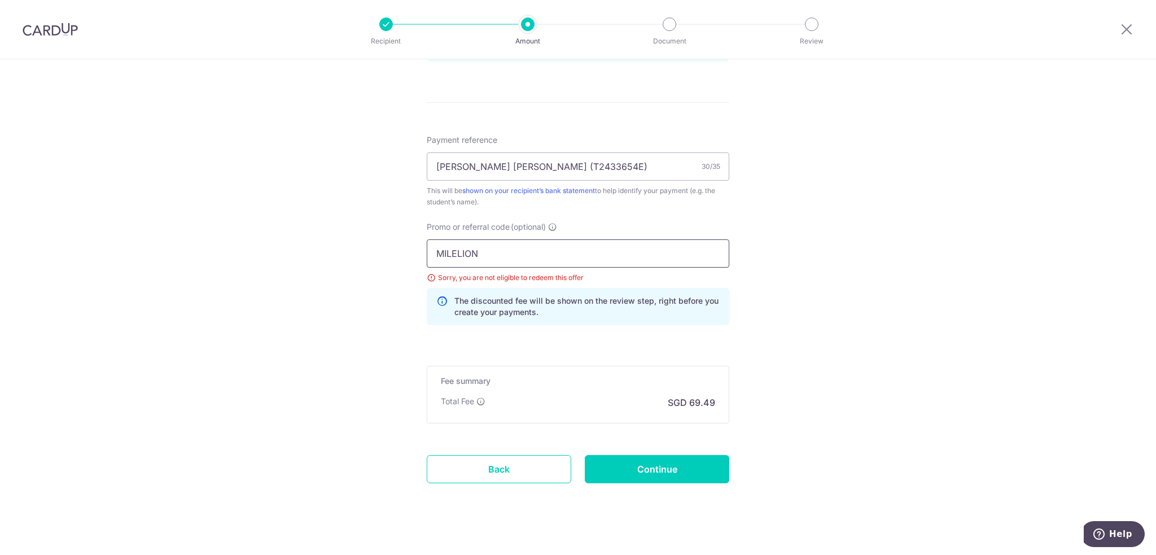
click at [567, 254] on input "MILELION" at bounding box center [578, 253] width 302 height 28
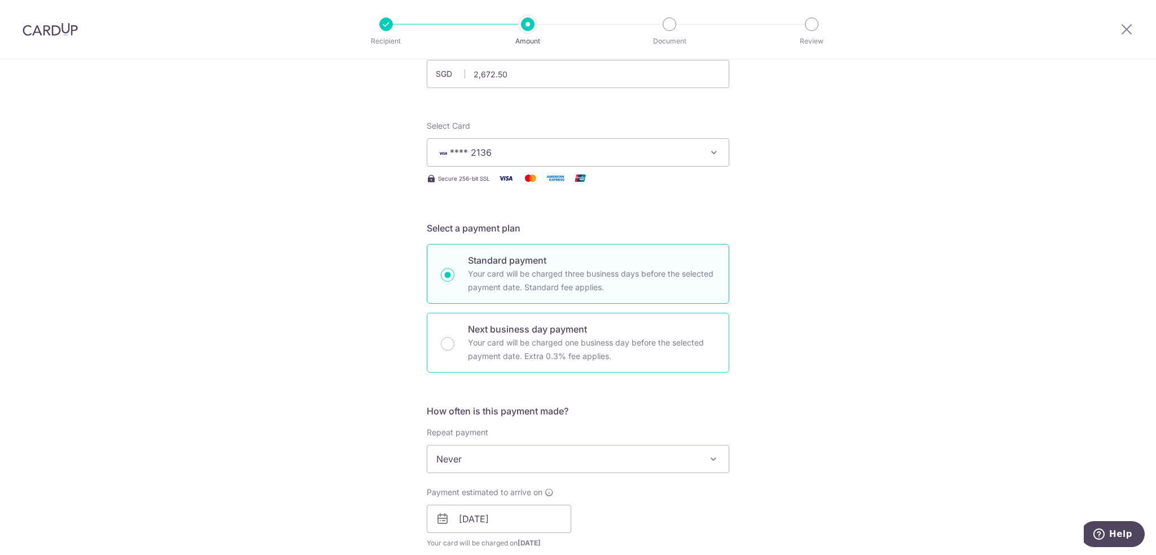
scroll to position [0, 0]
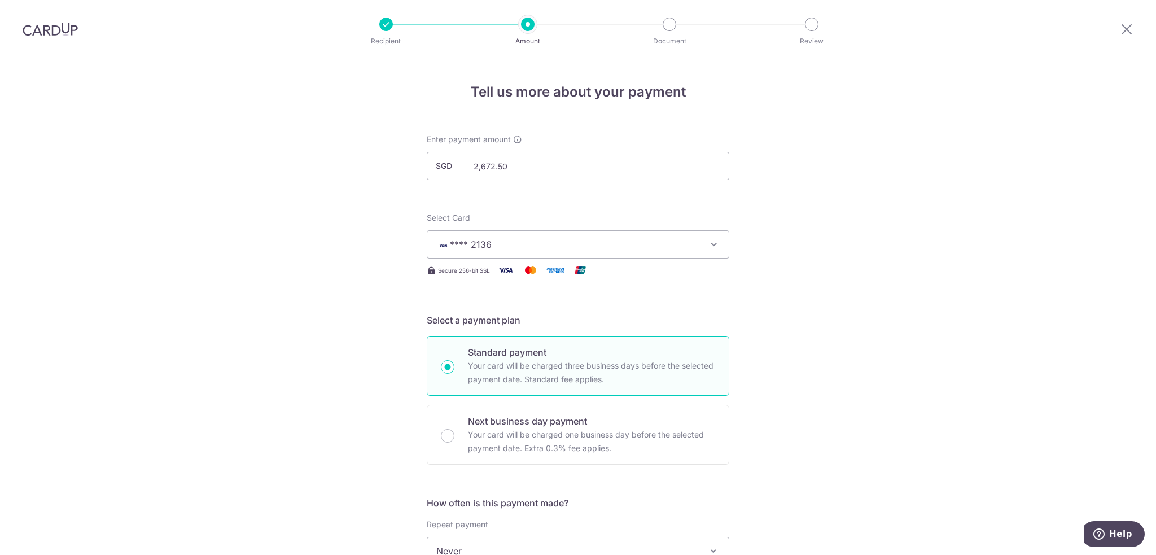
click at [537, 248] on span "**** 2136" at bounding box center [567, 245] width 263 height 14
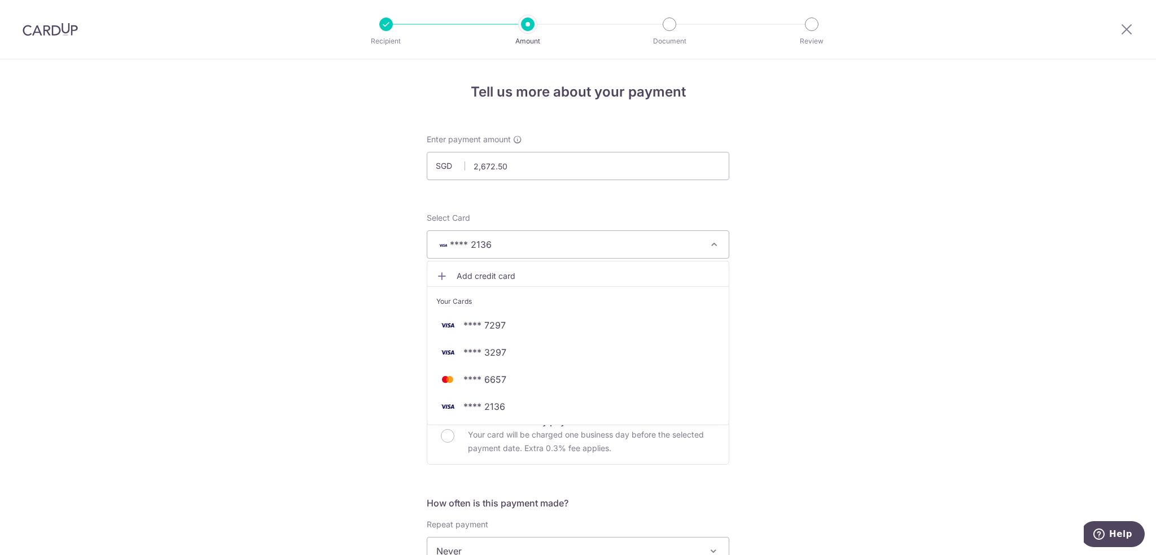
click at [524, 279] on span "Add credit card" at bounding box center [588, 275] width 263 height 11
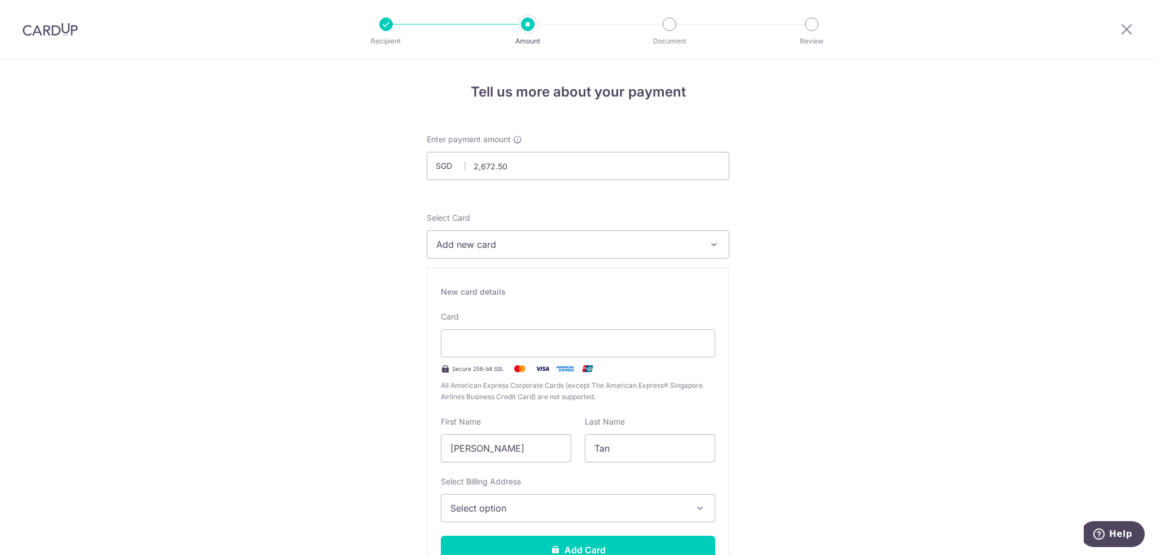
click at [609, 242] on span "Add new card" at bounding box center [567, 245] width 263 height 14
click at [501, 273] on span "Add credit card" at bounding box center [588, 275] width 263 height 11
click at [555, 252] on button "Add new card" at bounding box center [578, 244] width 302 height 28
click at [552, 255] on button "Add new card" at bounding box center [578, 244] width 302 height 28
click at [511, 354] on div at bounding box center [578, 343] width 274 height 28
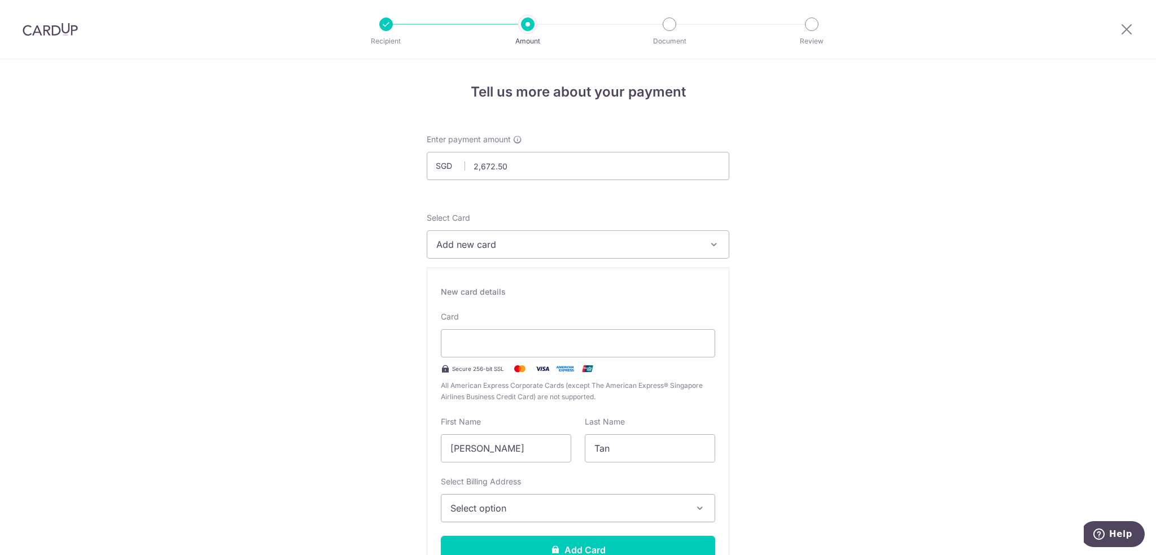
drag, startPoint x: 540, startPoint y: 449, endPoint x: -52, endPoint y: 429, distance: 592.3
click at [0, 429] on html "Recipient Amount Document Review Tell us more about your payment Enter payment …" at bounding box center [578, 277] width 1156 height 555
type input "H C Edwin"
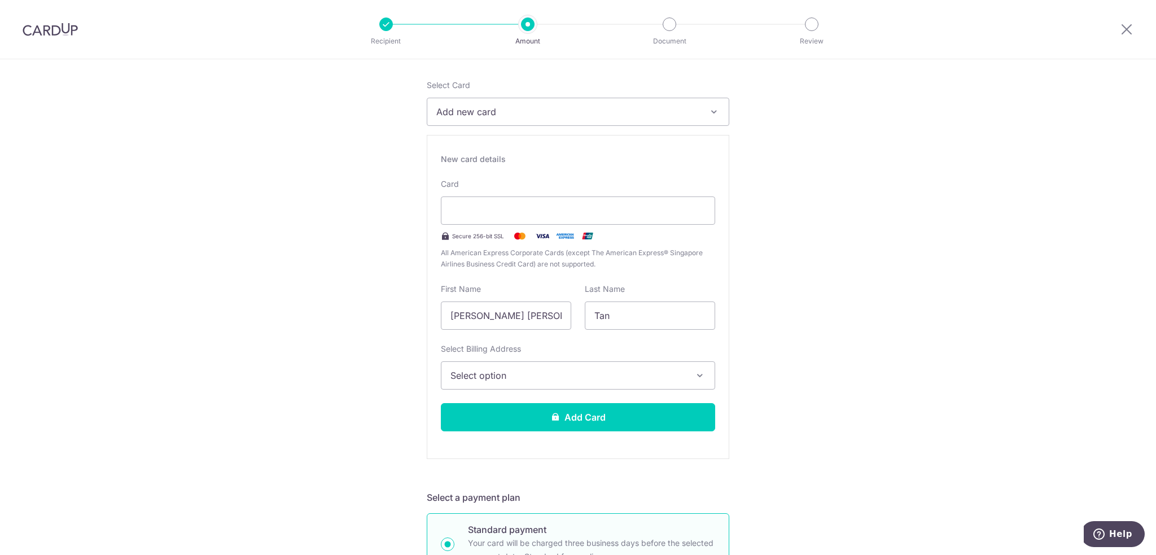
scroll to position [113, 0]
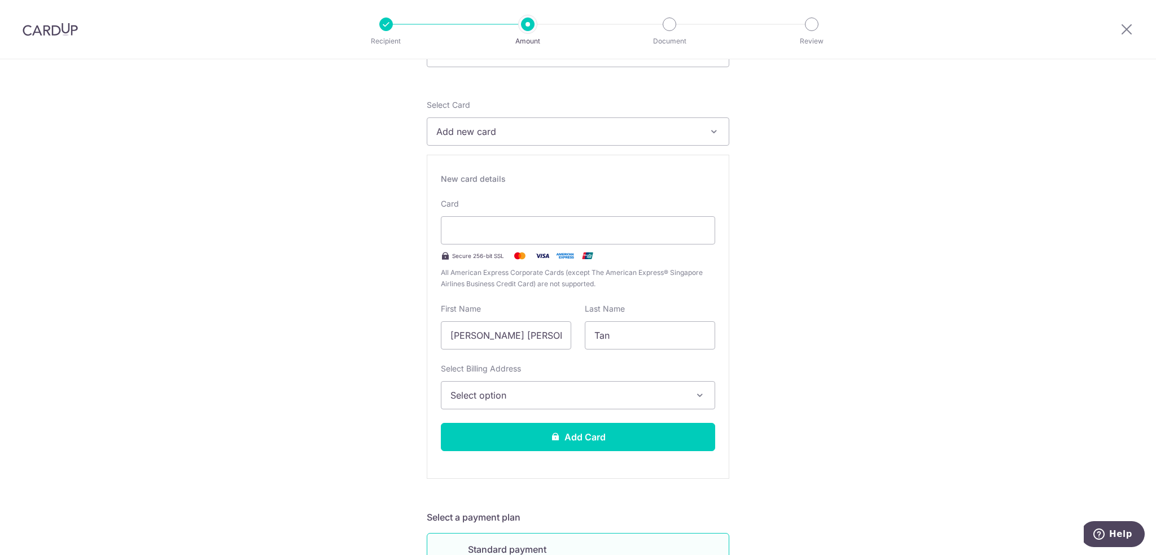
click at [563, 391] on span "Select option" at bounding box center [567, 395] width 235 height 14
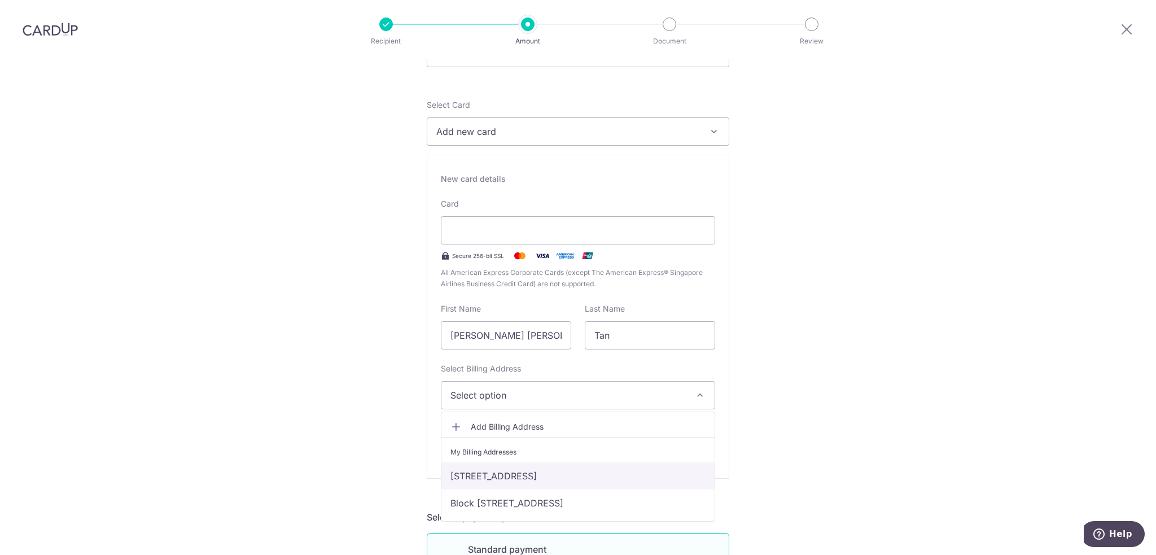
click at [580, 476] on link "232A, #15-127, Serangoon Avenue 2, Singapore, Singapore-551232" at bounding box center [577, 475] width 273 height 27
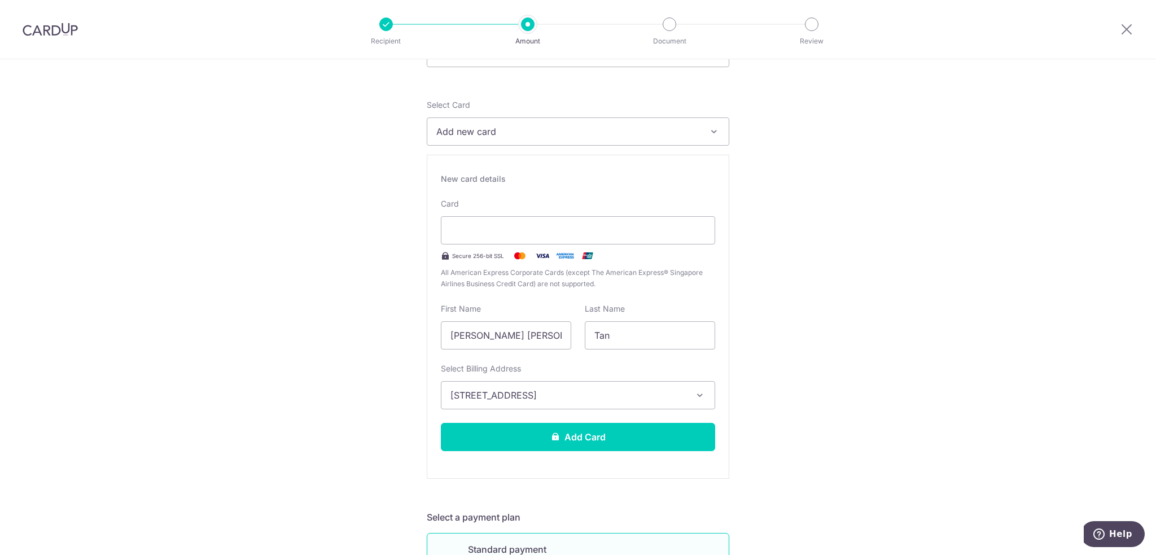
drag, startPoint x: 330, startPoint y: 452, endPoint x: 334, endPoint y: 444, distance: 9.3
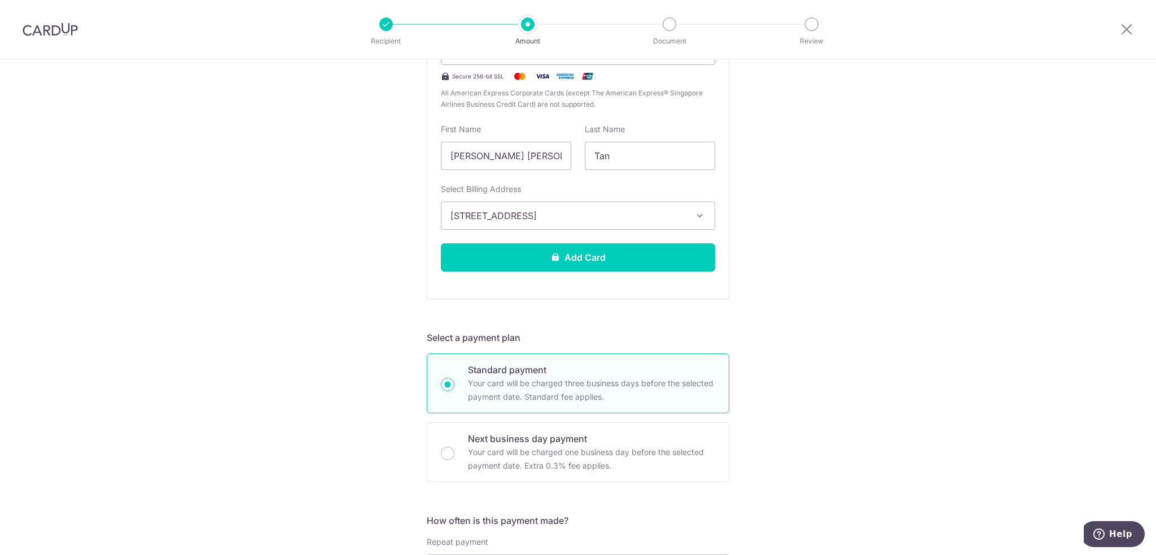
scroll to position [339, 0]
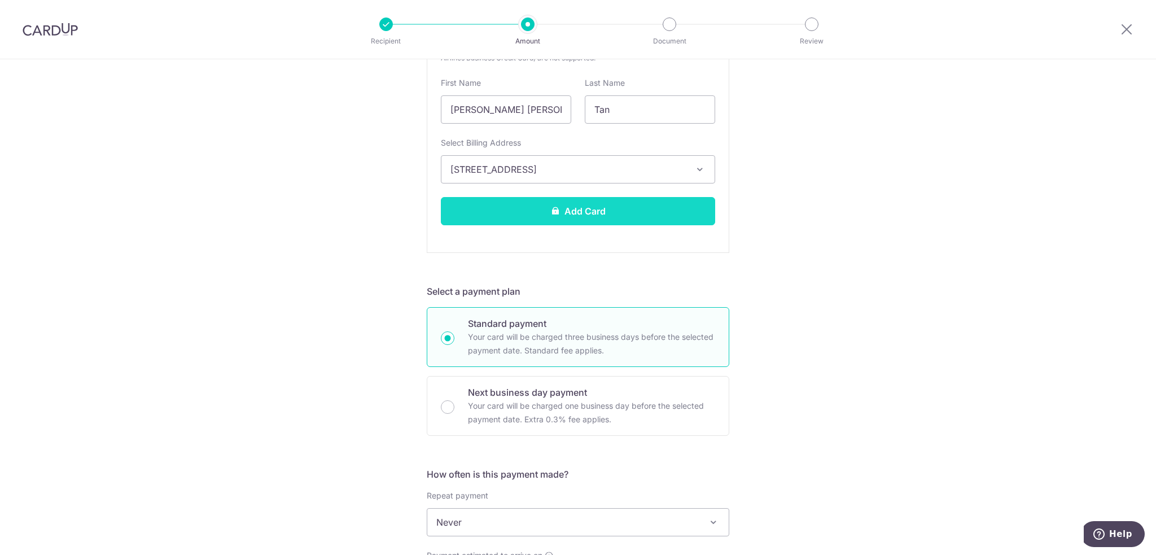
click at [601, 210] on button "Add Card" at bounding box center [578, 211] width 274 height 28
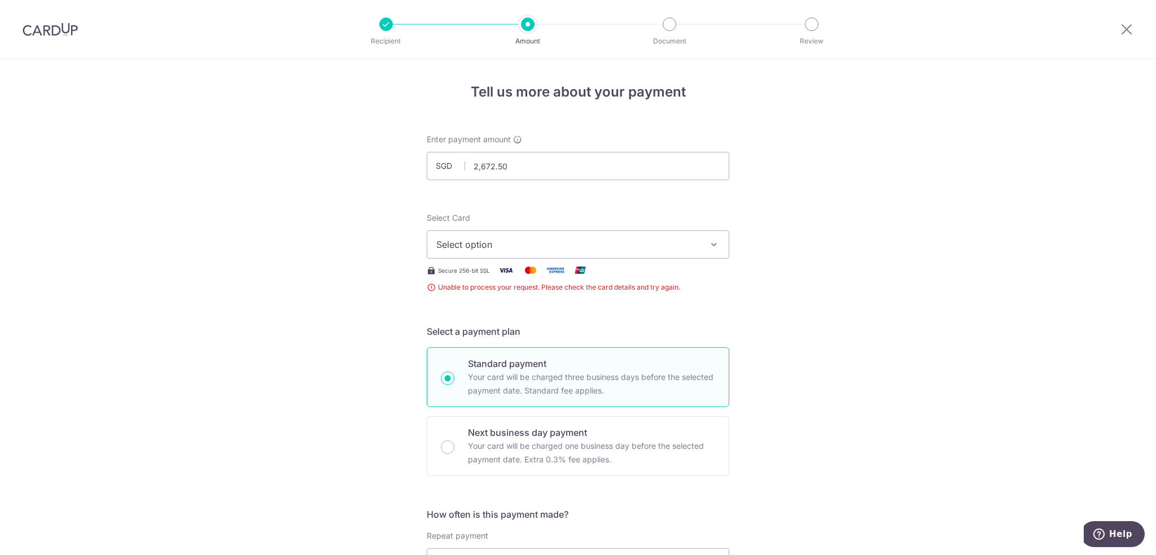
click at [545, 232] on button "Select option" at bounding box center [578, 244] width 302 height 28
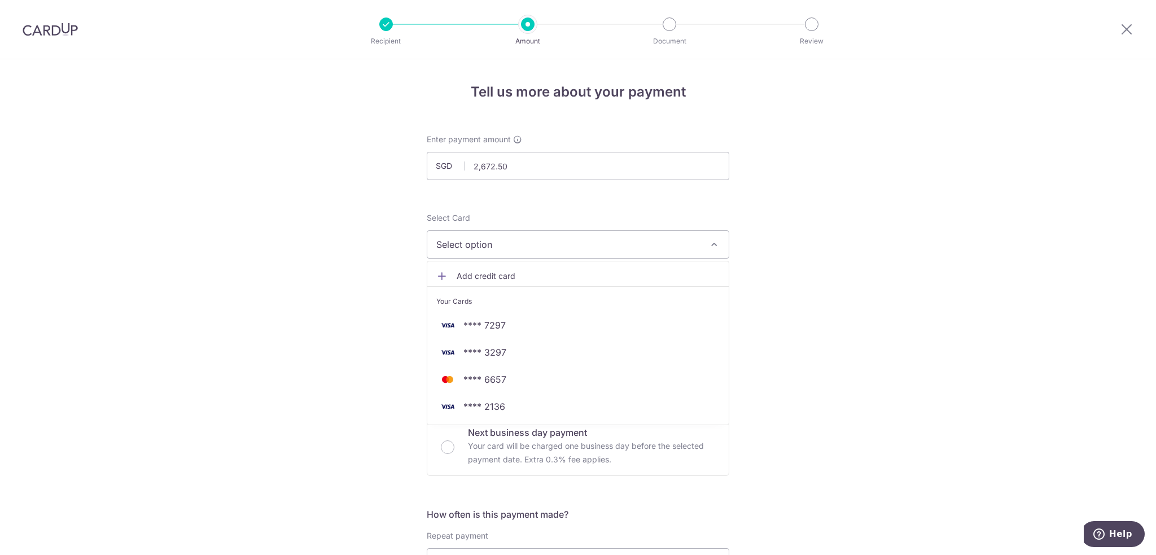
click at [501, 271] on span "Add credit card" at bounding box center [588, 275] width 263 height 11
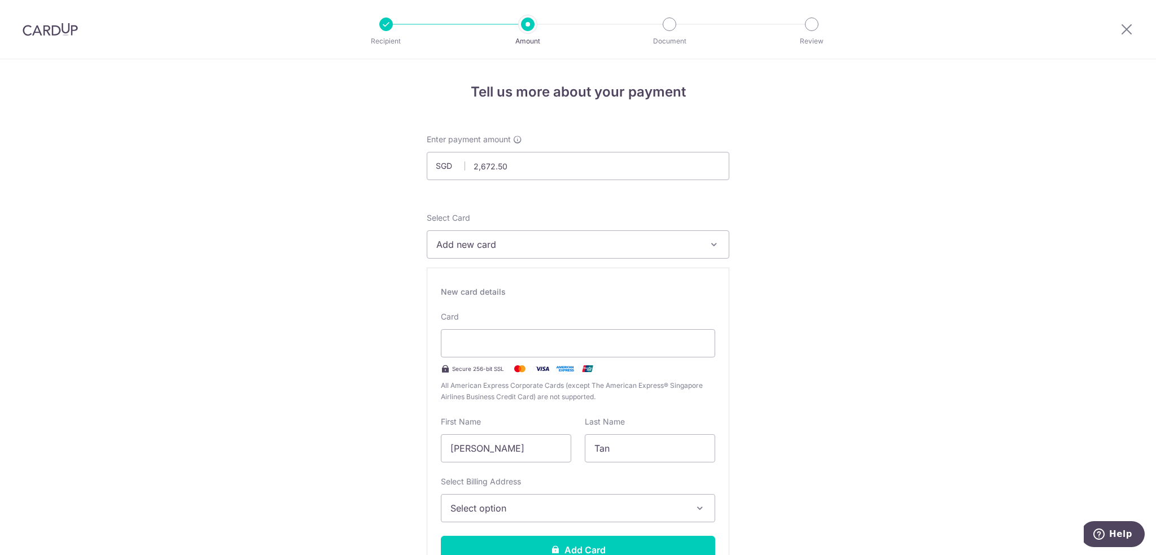
drag, startPoint x: 540, startPoint y: 450, endPoint x: 90, endPoint y: 424, distance: 450.6
type input "H C Edwin"
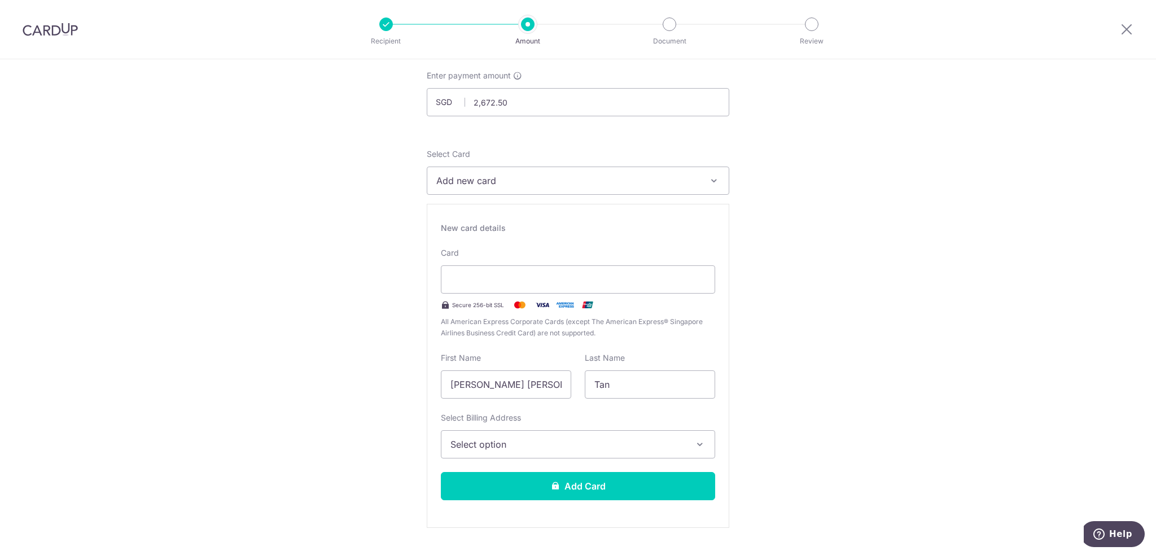
scroll to position [113, 0]
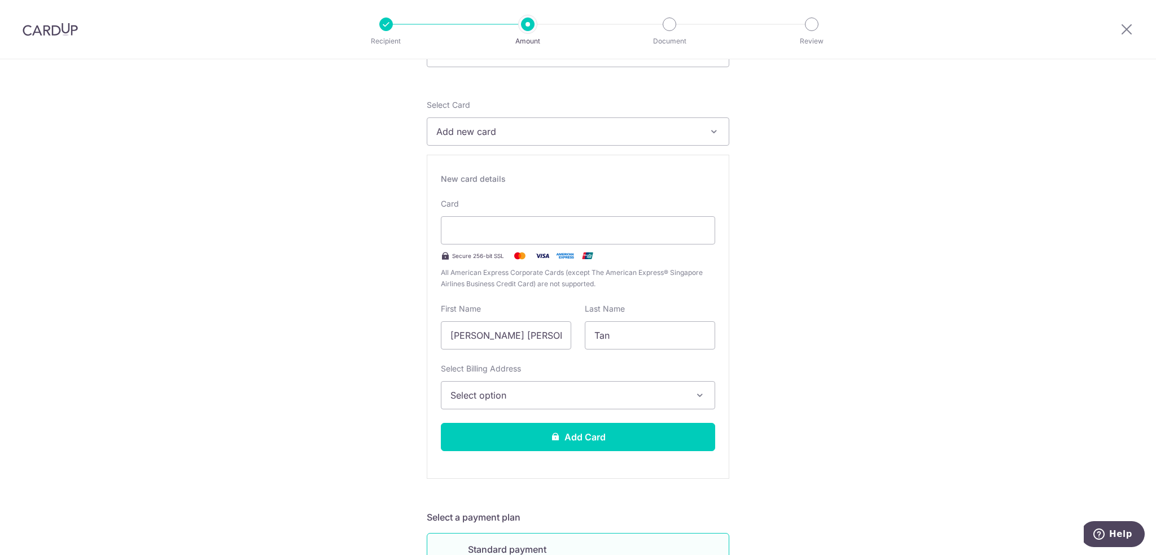
click at [527, 394] on span "Select option" at bounding box center [567, 395] width 235 height 14
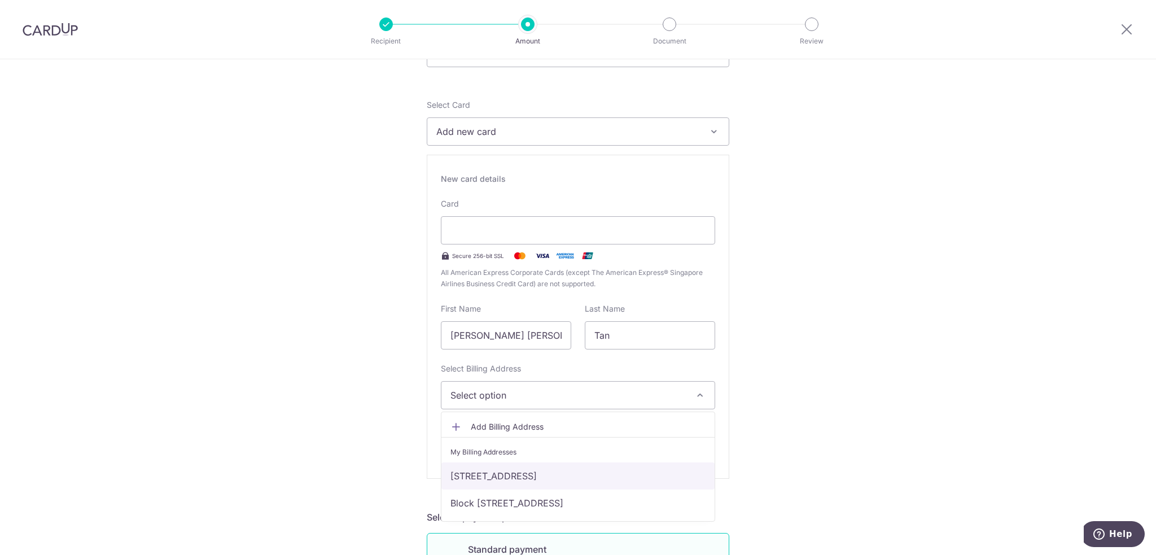
click at [533, 471] on link "[STREET_ADDRESS]" at bounding box center [577, 475] width 273 height 27
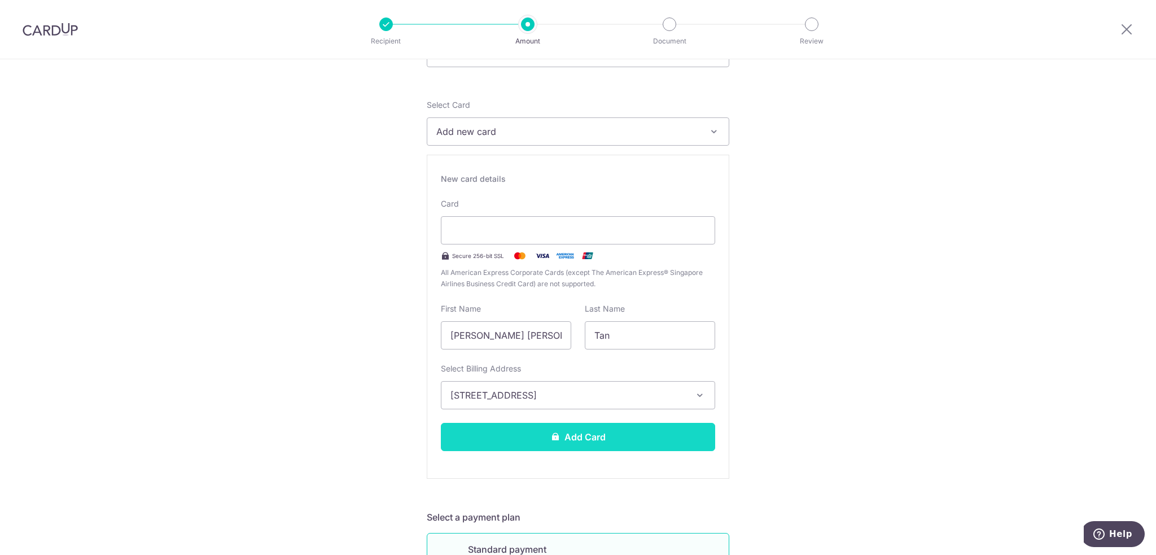
click at [568, 440] on button "Add Card" at bounding box center [578, 437] width 274 height 28
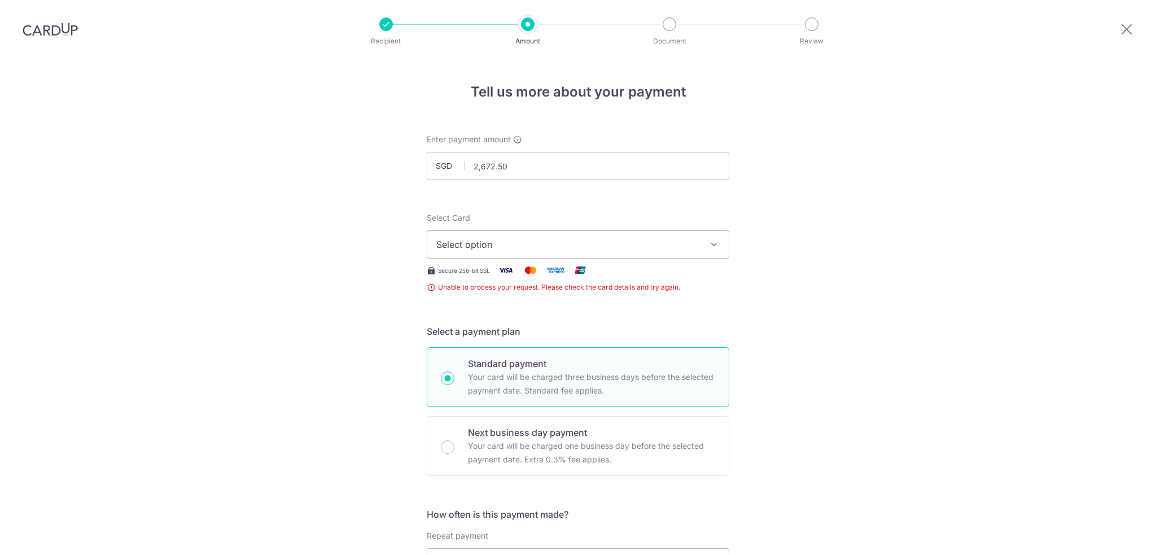
scroll to position [222, 0]
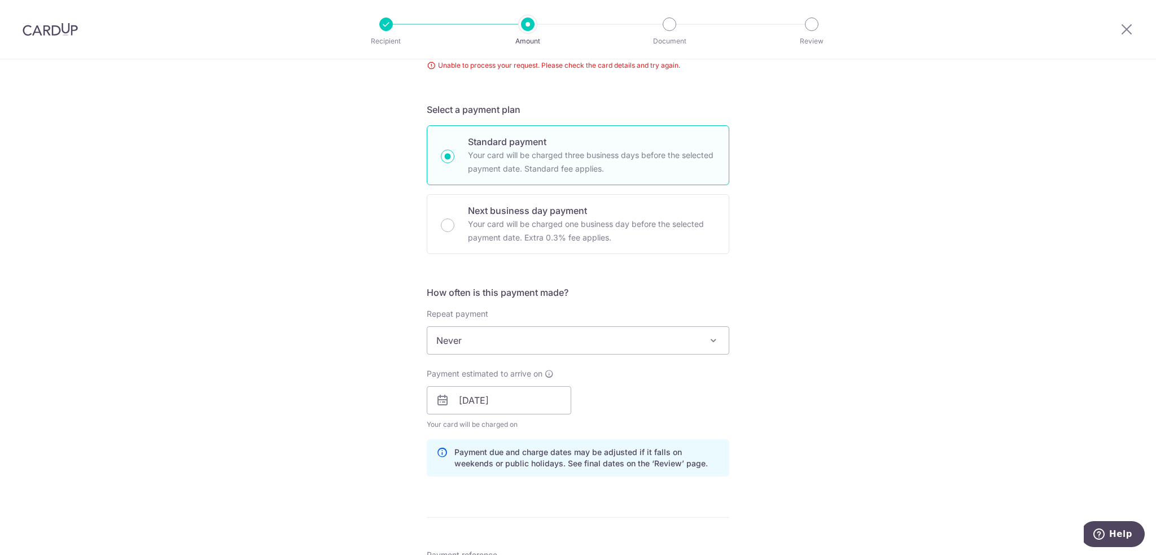
drag, startPoint x: 874, startPoint y: 218, endPoint x: 878, endPoint y: 142, distance: 76.9
click at [875, 218] on div "Tell us more about your payment Enter payment amount SGD 2,672.50 2672.50 Unabl…" at bounding box center [578, 376] width 1156 height 1078
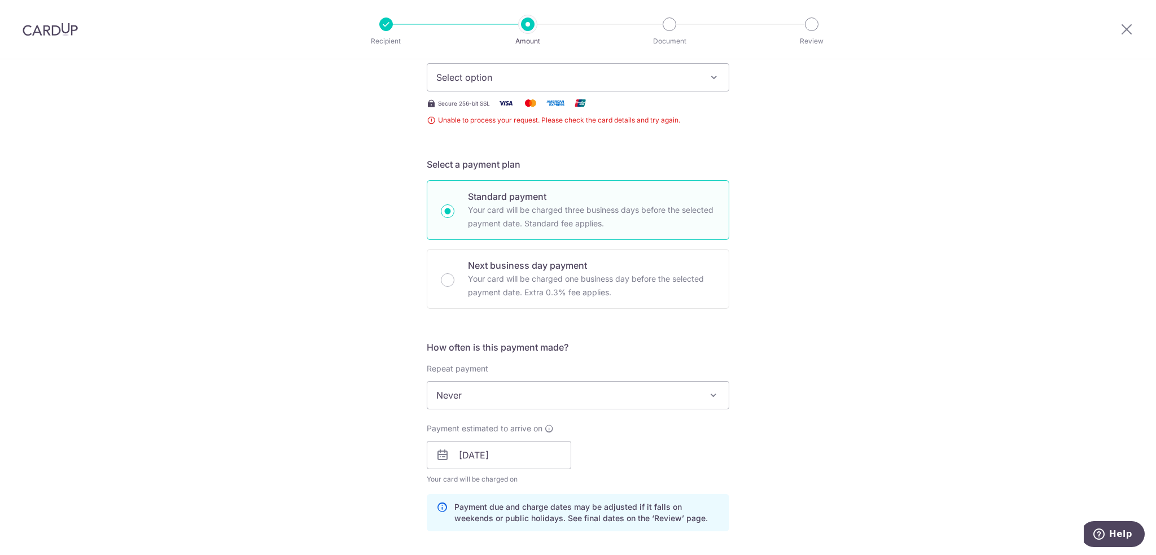
scroll to position [0, 0]
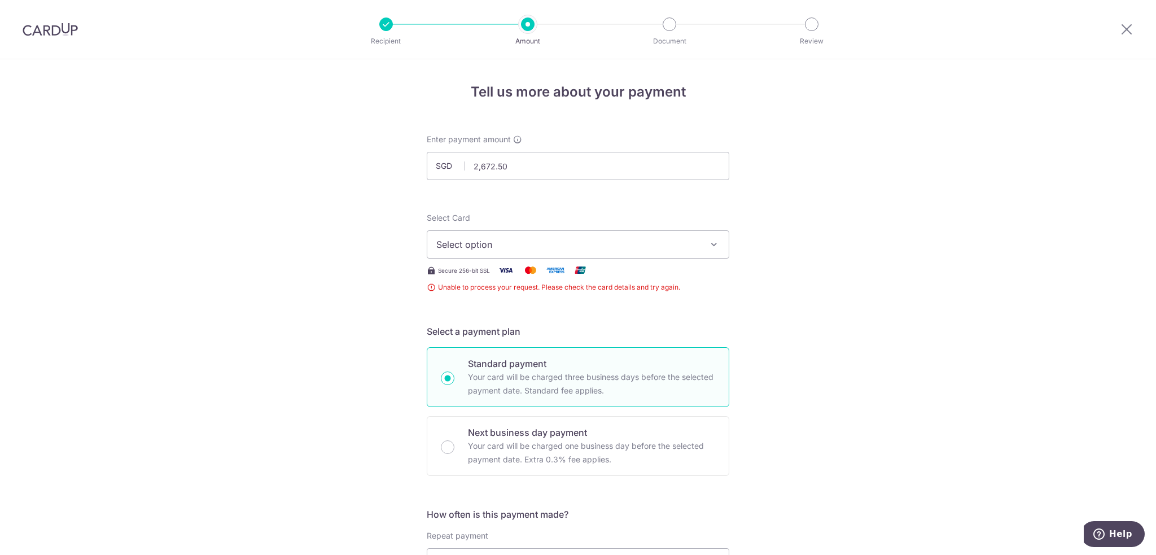
click at [581, 249] on span "Select option" at bounding box center [567, 245] width 263 height 14
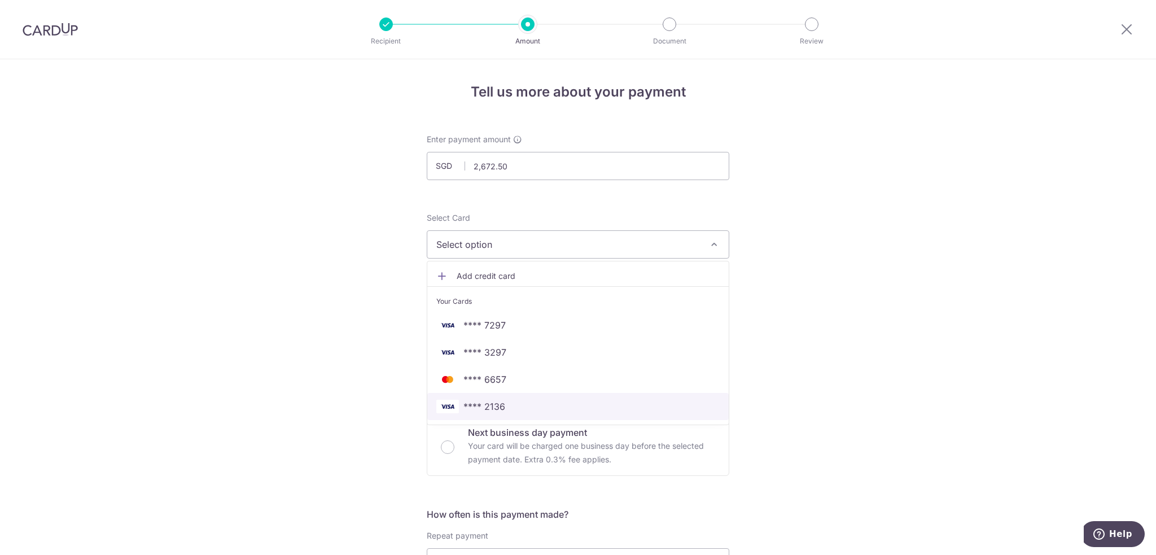
click at [569, 393] on link "**** 2136" at bounding box center [577, 406] width 301 height 27
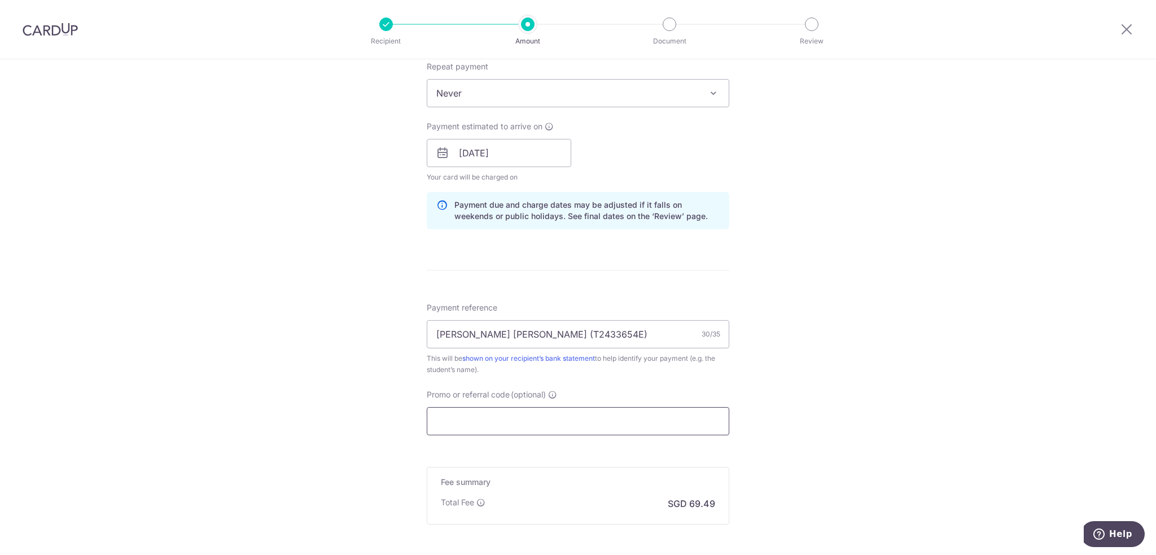
scroll to position [564, 0]
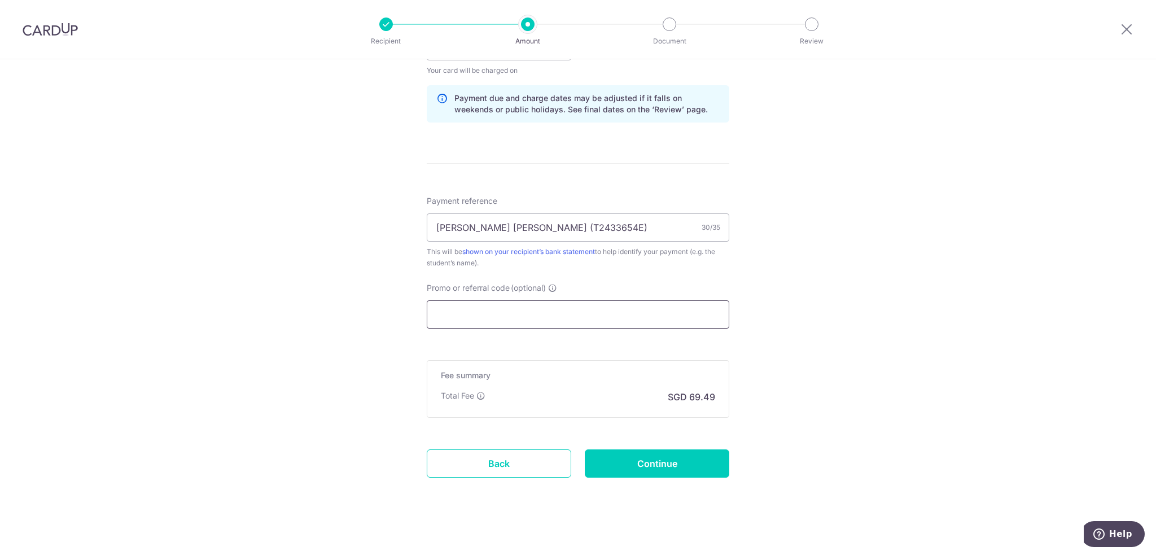
click at [581, 313] on input "Promo or referral code (optional)" at bounding box center [578, 314] width 302 height 28
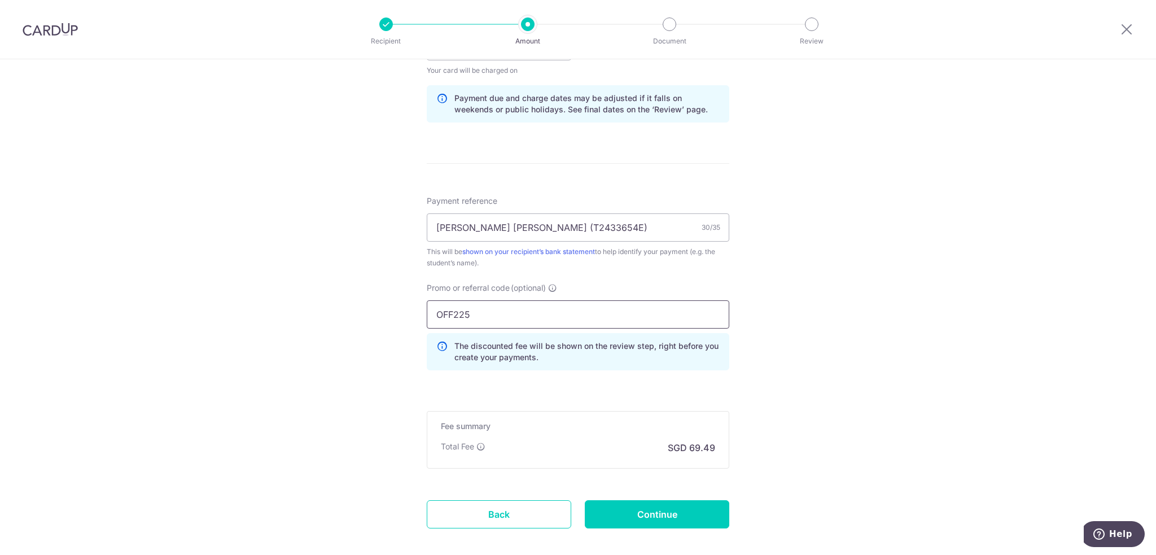
type input "OFF225"
click at [834, 362] on div "Tell us more about your payment Enter payment amount SGD 2,672.50 2672.50 Unabl…" at bounding box center [578, 54] width 1156 height 1118
click at [788, 422] on div "Tell us more about your payment Enter payment amount SGD 2,672.50 2672.50 Unabl…" at bounding box center [578, 54] width 1156 height 1118
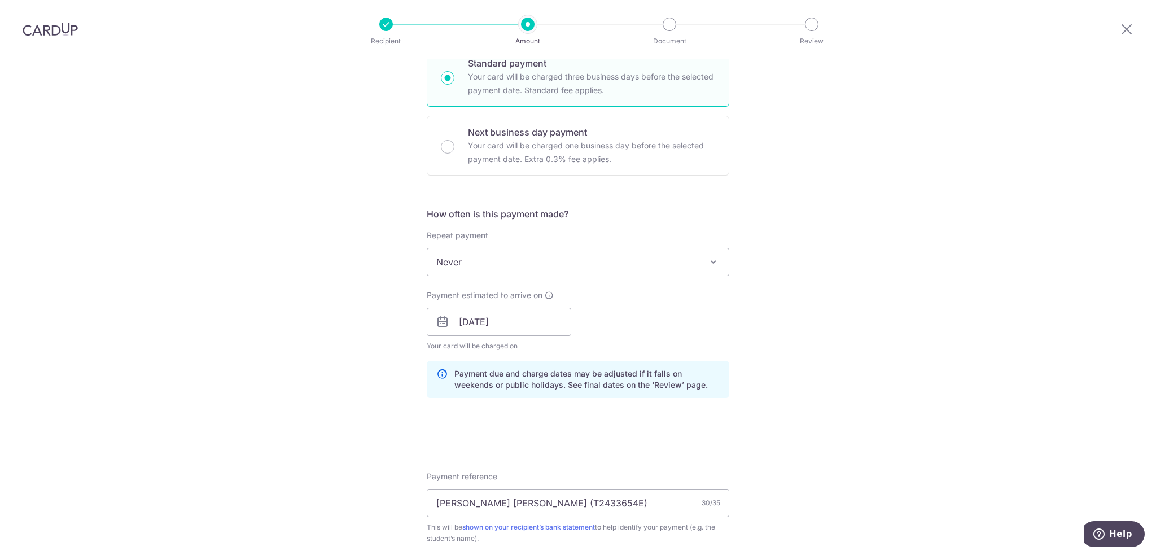
scroll to position [621, 0]
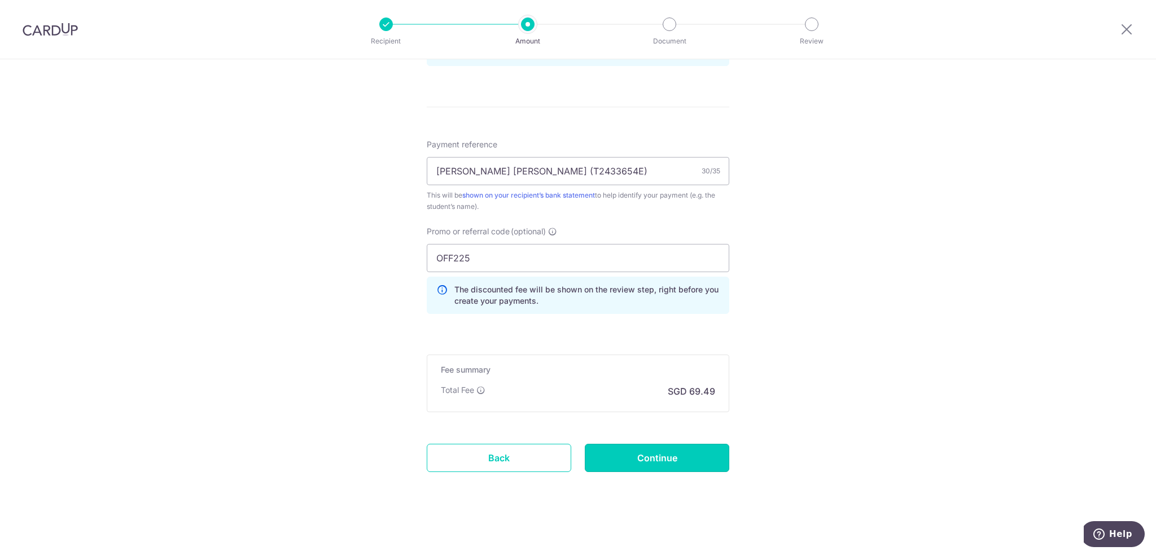
click at [703, 446] on input "Continue" at bounding box center [657, 458] width 144 height 28
type input "Create Schedule"
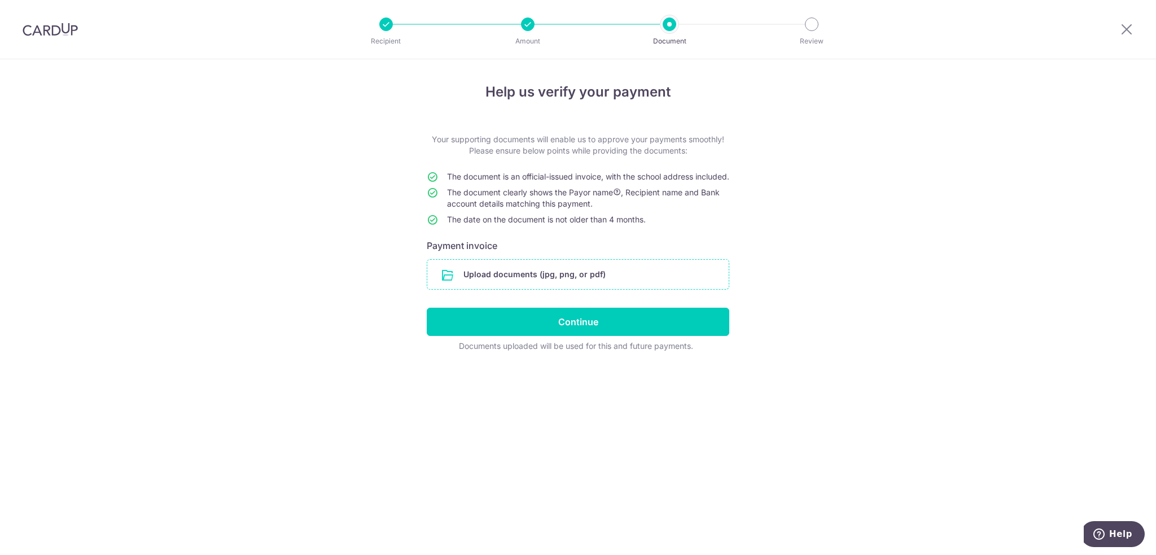
click at [535, 289] on input "file" at bounding box center [577, 274] width 301 height 29
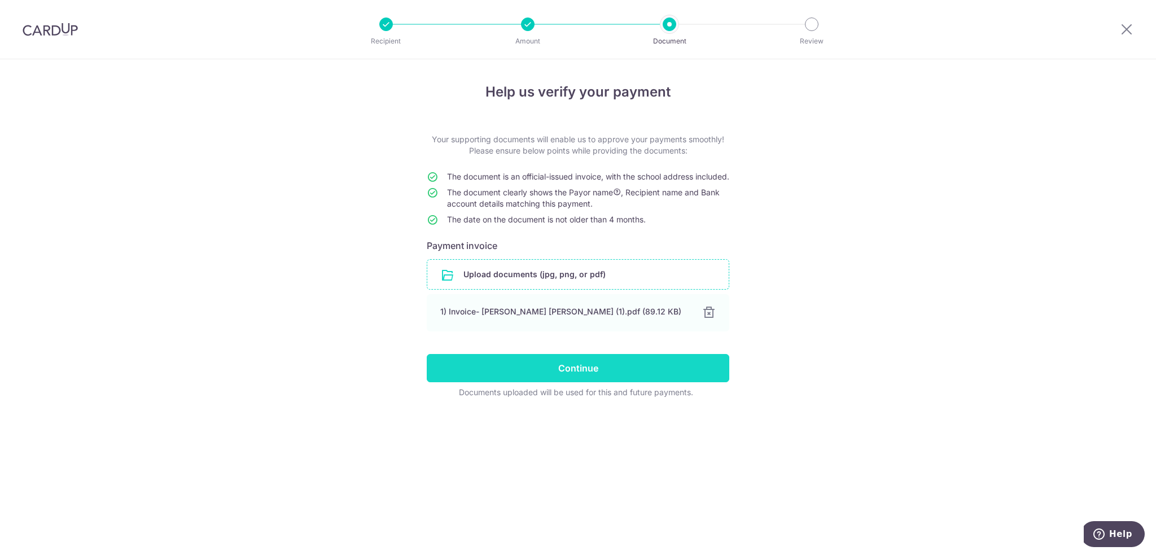
click at [659, 373] on input "Continue" at bounding box center [578, 368] width 302 height 28
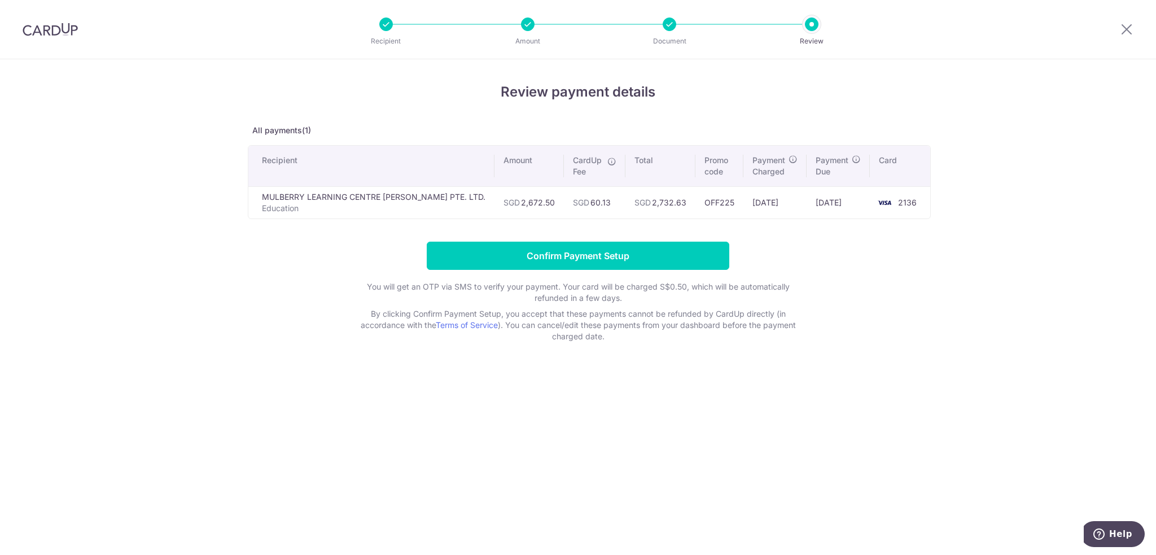
click at [291, 340] on form "Confirm Payment Setup You will get an OTP via SMS to verify your payment. Your …" at bounding box center [578, 292] width 660 height 100
click at [642, 253] on input "Confirm Payment Setup" at bounding box center [578, 256] width 302 height 28
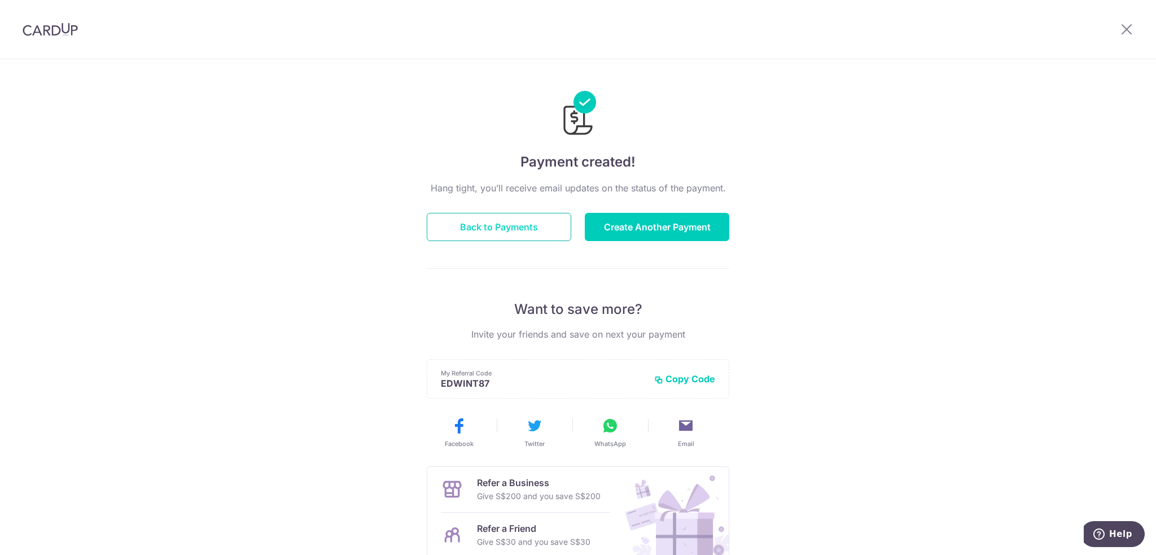
click at [529, 220] on button "Back to Payments" at bounding box center [499, 227] width 144 height 28
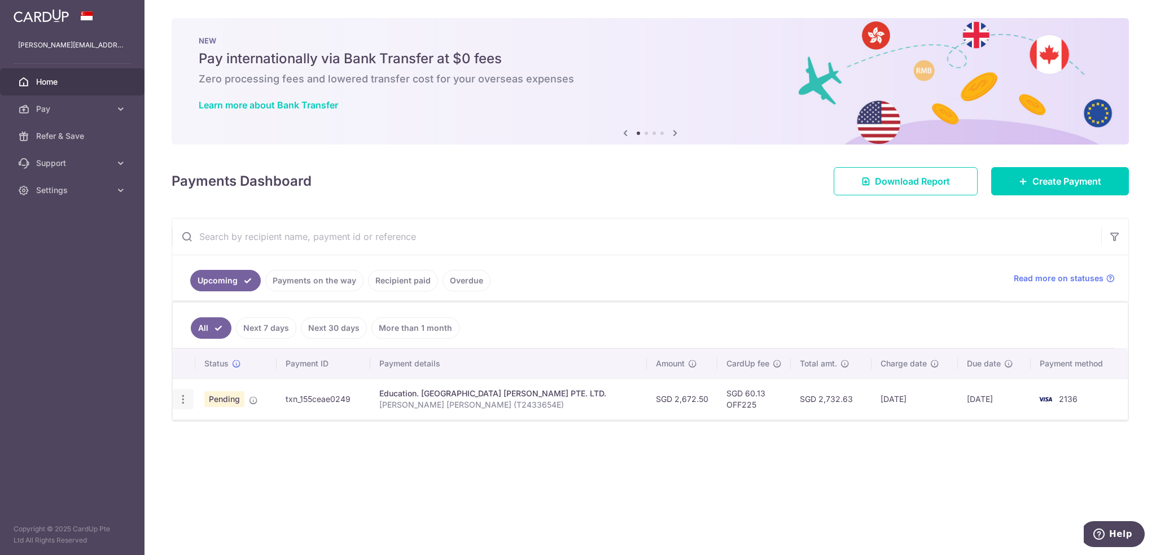
click at [183, 403] on div "Update payment Cancel payment" at bounding box center [183, 399] width 21 height 21
click at [183, 402] on icon "button" at bounding box center [183, 399] width 12 height 12
click at [447, 394] on div "Education. MULBERRY LEARNING CENTRE TAI SENG PTE. LTD." at bounding box center [508, 393] width 259 height 11
click at [552, 383] on td "Education. MULBERRY LEARNING CENTRE TAI SENG PTE. LTD. Tan Jin Rui Elliot (T243…" at bounding box center [508, 398] width 277 height 41
click at [950, 378] on td "09/09/2025" at bounding box center [914, 398] width 87 height 41
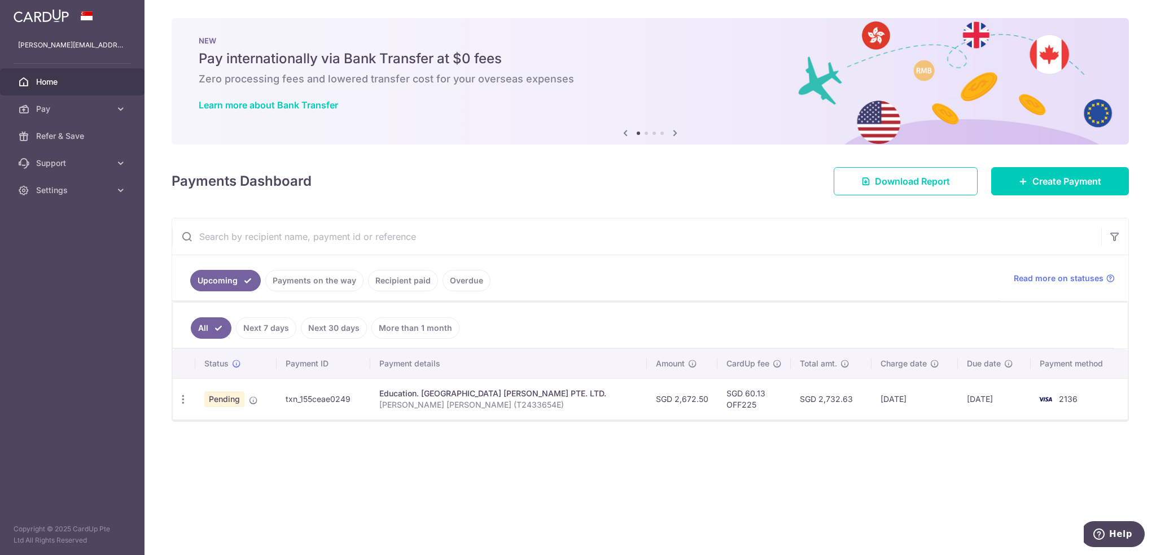
click at [437, 402] on p "Tan Jin Rui Elliot (T2433654E)" at bounding box center [508, 404] width 259 height 11
click at [117, 111] on icon at bounding box center [120, 108] width 11 height 11
click at [62, 135] on span "Payments" at bounding box center [73, 135] width 74 height 11
click at [1068, 366] on th "Payment method" at bounding box center [1078, 363] width 97 height 29
click at [1070, 403] on td "2136" at bounding box center [1078, 398] width 97 height 41
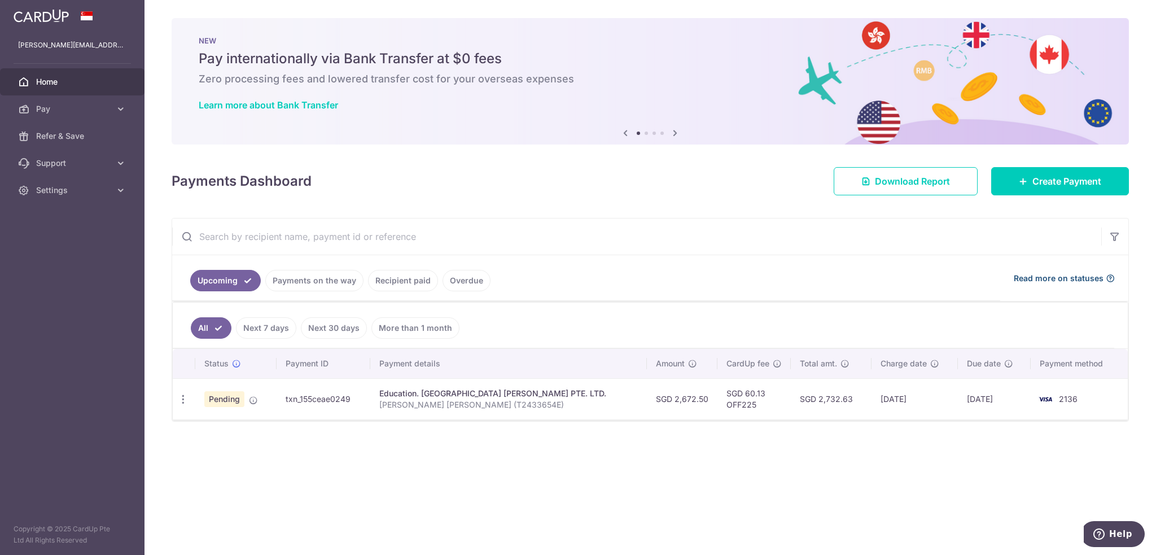
click at [1075, 277] on span "Read more on statuses" at bounding box center [1059, 278] width 90 height 11
click at [923, 176] on span "Download Report" at bounding box center [912, 181] width 75 height 14
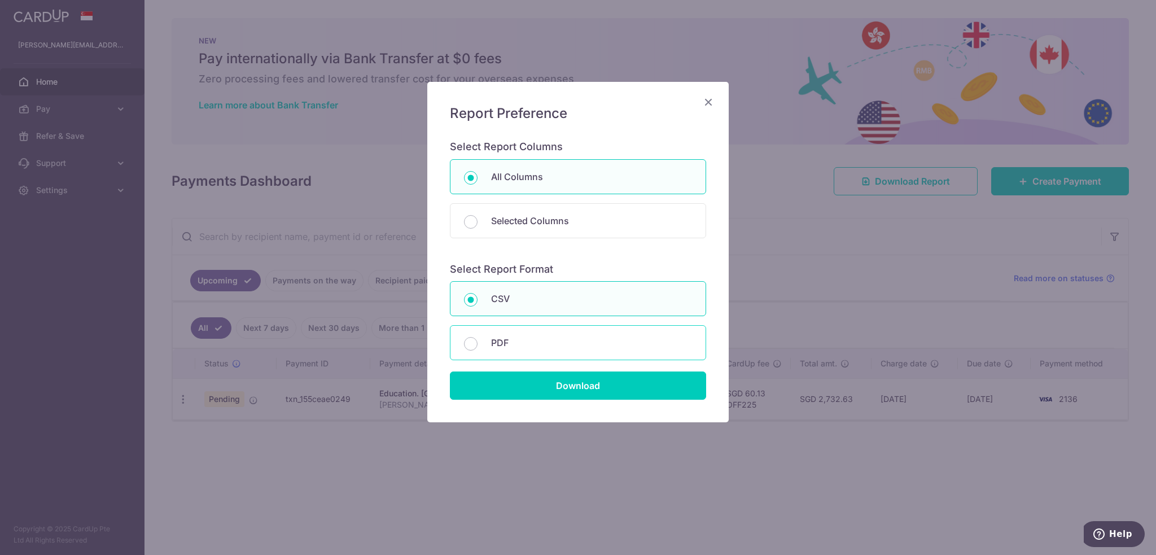
click at [553, 349] on div "PDF" at bounding box center [578, 342] width 256 height 35
radio input "false"
radio input "true"
drag, startPoint x: 706, startPoint y: 108, endPoint x: 701, endPoint y: 99, distance: 10.4
click at [706, 108] on icon "Close" at bounding box center [708, 102] width 14 height 14
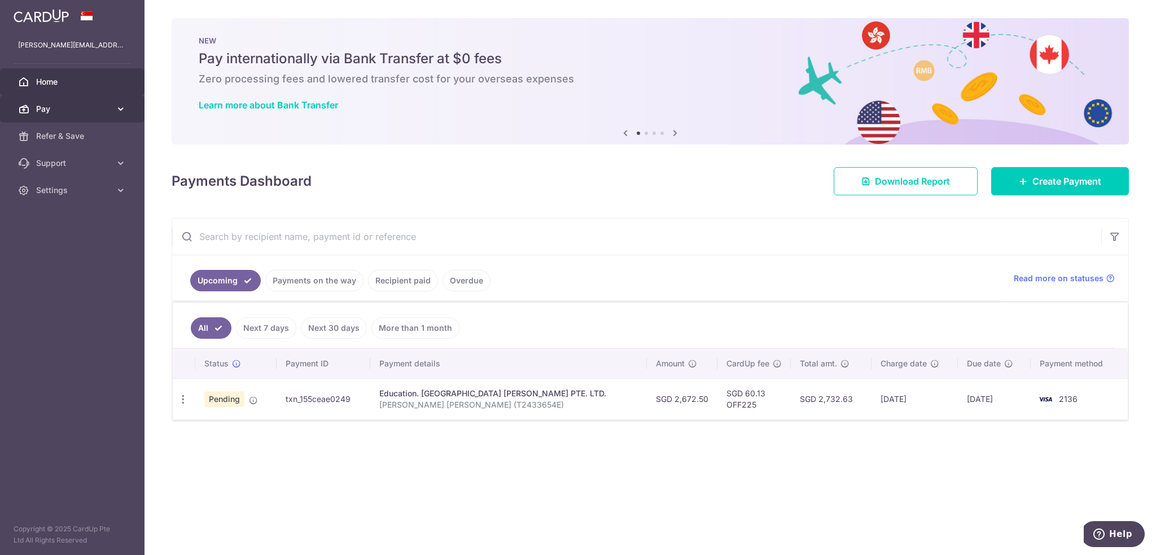
click at [116, 102] on link "Pay" at bounding box center [72, 108] width 144 height 27
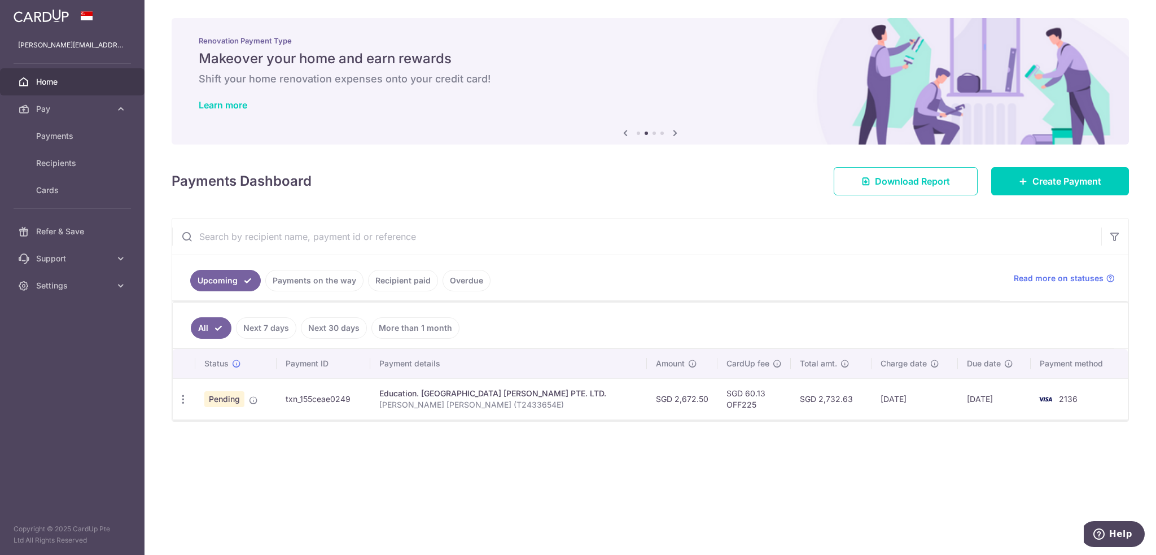
click at [296, 374] on th "Payment ID" at bounding box center [324, 363] width 94 height 29
click at [323, 399] on td "txn_155ceae0249" at bounding box center [324, 398] width 94 height 41
drag, startPoint x: 330, startPoint y: 394, endPoint x: 407, endPoint y: 391, distance: 78.0
click at [344, 394] on td "txn_155ceae0249" at bounding box center [324, 398] width 94 height 41
click at [470, 386] on td "Education. MULBERRY LEARNING CENTRE TAI SENG PTE. LTD. Tan Jin Rui Elliot (T243…" at bounding box center [508, 398] width 277 height 41
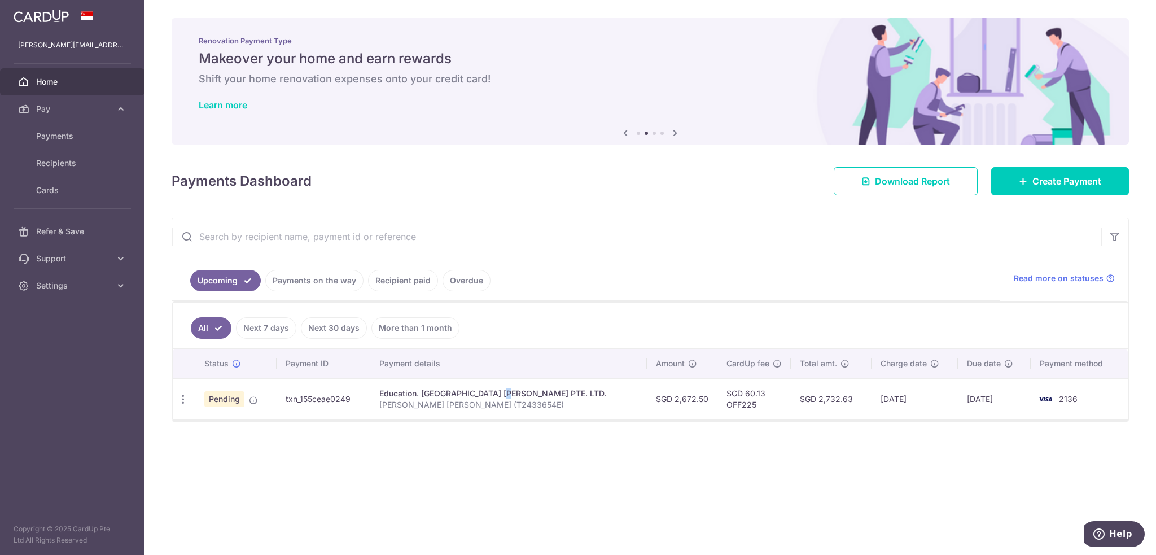
click at [472, 388] on div "Education. MULBERRY LEARNING CENTRE TAI SENG PTE. LTD." at bounding box center [508, 393] width 259 height 11
click at [771, 522] on div "× Pause Schedule Pause all future payments in this series Pause just this one p…" at bounding box center [649, 277] width 1011 height 555
click at [502, 363] on th "Payment details" at bounding box center [508, 363] width 277 height 29
click at [337, 398] on td "txn_155ceae0249" at bounding box center [324, 398] width 94 height 41
click at [452, 390] on td "Education. MULBERRY LEARNING CENTRE TAI SENG PTE. LTD. Tan Jin Rui Elliot (T243…" at bounding box center [508, 398] width 277 height 41
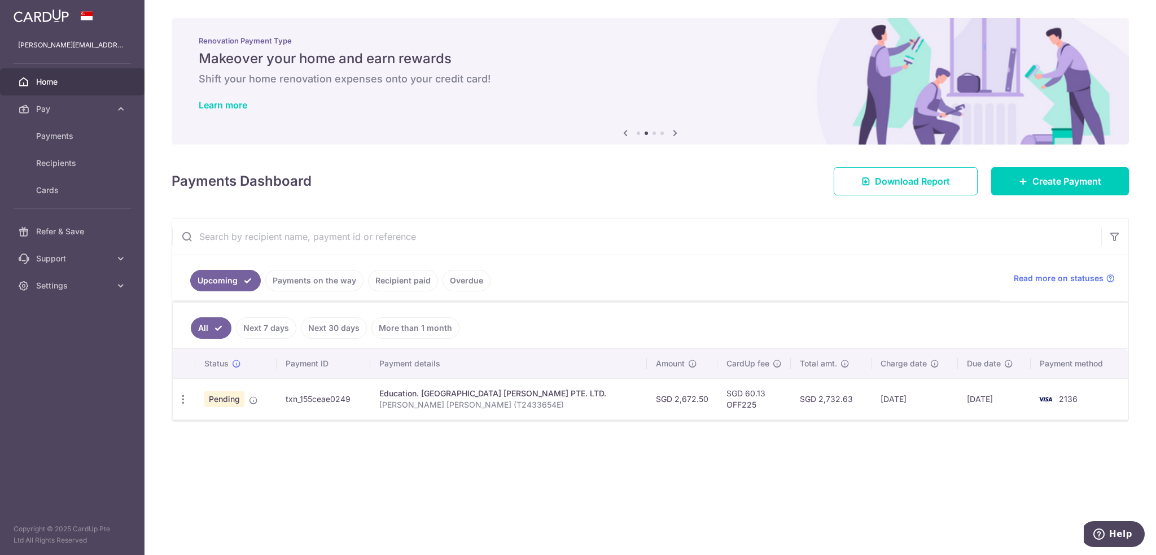
click at [463, 394] on div "Education. MULBERRY LEARNING CENTRE TAI SENG PTE. LTD." at bounding box center [508, 393] width 259 height 11
click at [541, 393] on td "Education. MULBERRY LEARNING CENTRE TAI SENG PTE. LTD. Tan Jin Rui Elliot (T243…" at bounding box center [508, 398] width 277 height 41
click at [1034, 387] on tr "Update payment Cancel payment Pending txn_155ceae0249 Education. MULBERRY LEARN…" at bounding box center [650, 398] width 955 height 41
click at [181, 401] on icon "button" at bounding box center [183, 399] width 12 height 12
click at [217, 429] on span "Update payment" at bounding box center [243, 430] width 77 height 14
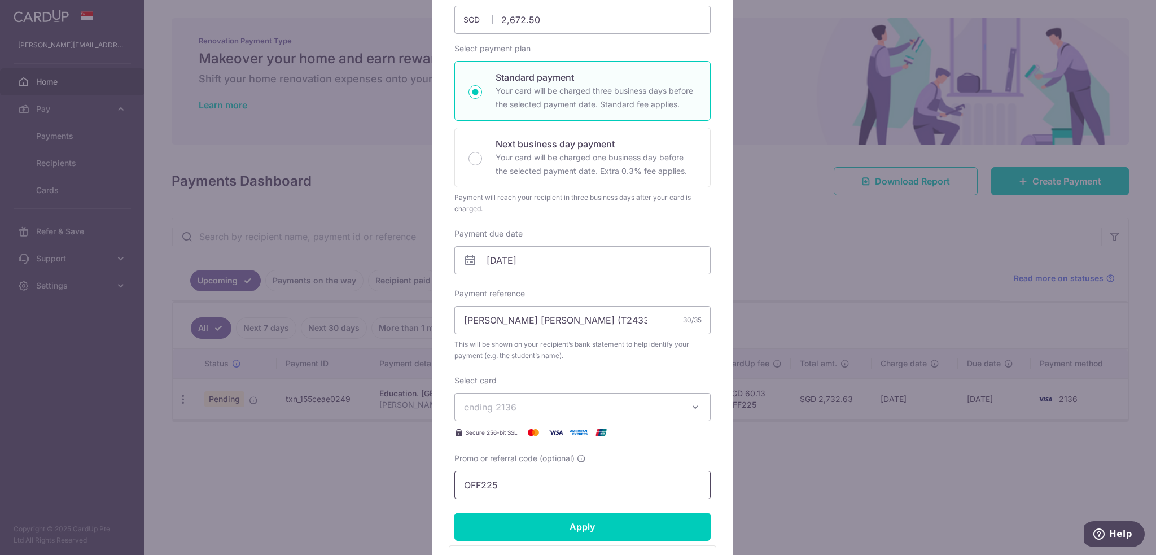
scroll to position [358, 0]
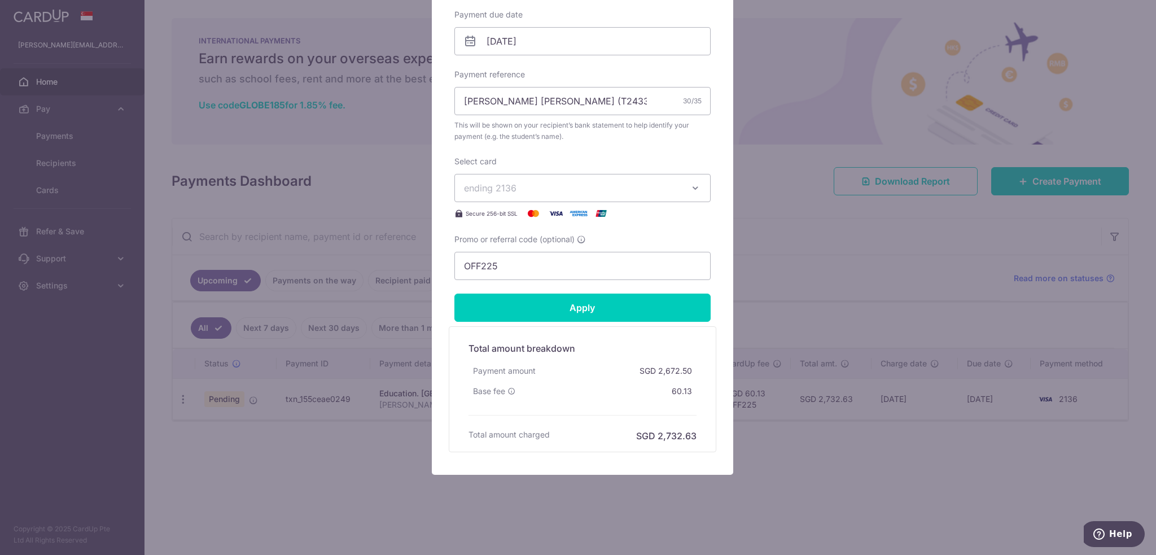
click at [915, 459] on div "Edit payment By clicking apply, you will make changes to all payments to MULBER…" at bounding box center [578, 277] width 1156 height 555
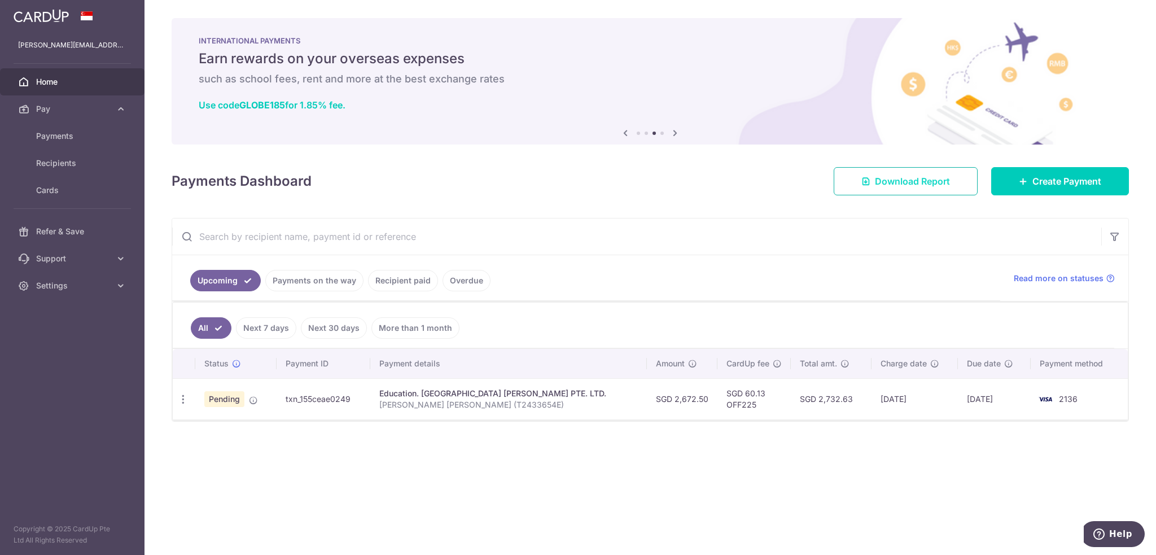
click at [912, 190] on link "Download Report" at bounding box center [906, 181] width 144 height 28
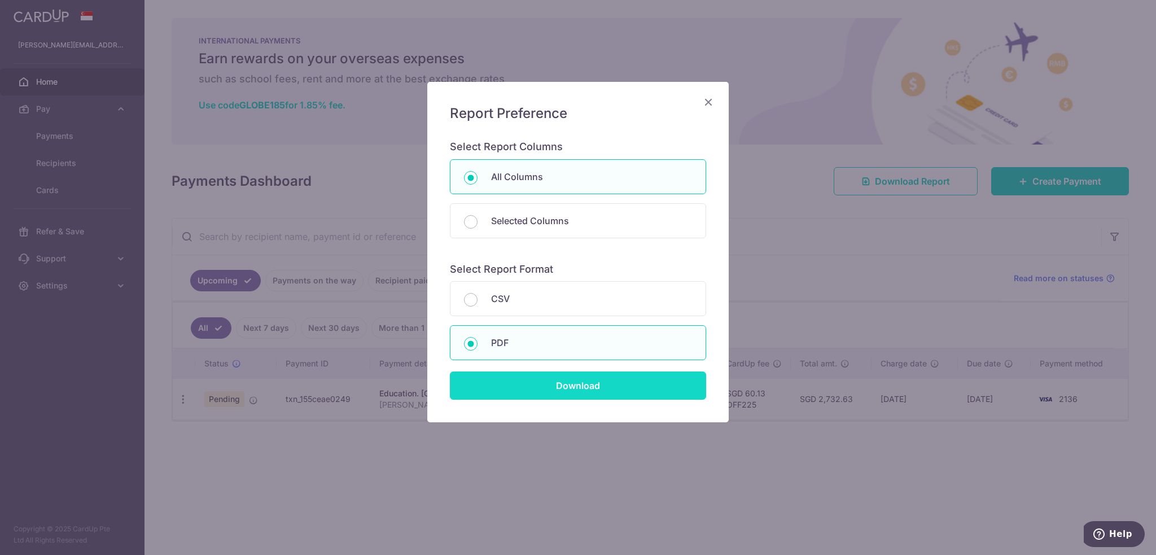
click at [537, 388] on input "Download" at bounding box center [578, 385] width 256 height 28
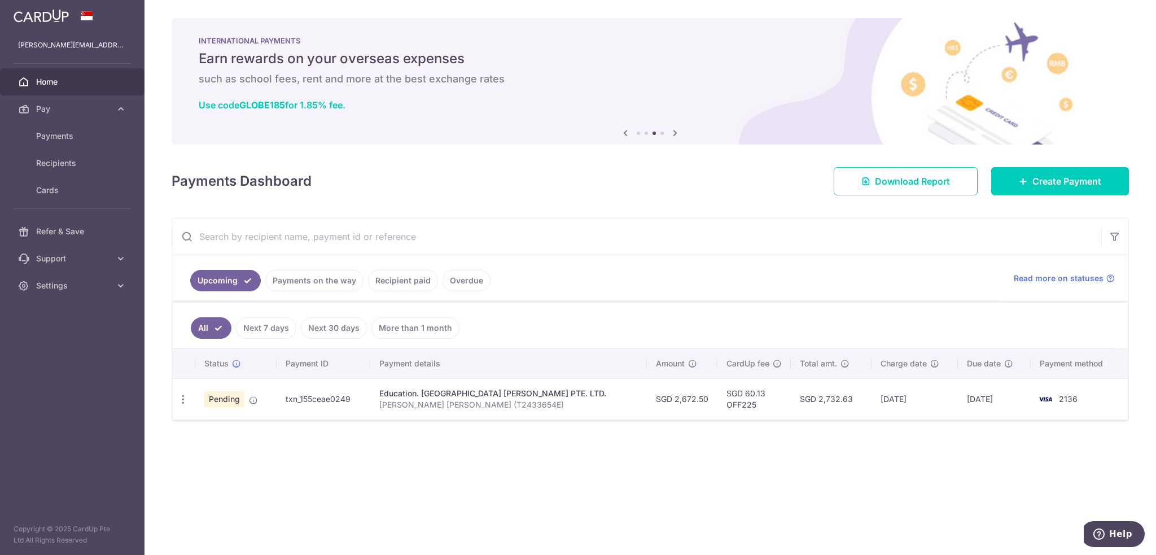
click at [1119, 110] on div "INTERNATIONAL PAYMENTS Earn rewards on your overseas expenses such as school fe…" at bounding box center [650, 74] width 957 height 113
